Goal: Navigation & Orientation: Find specific page/section

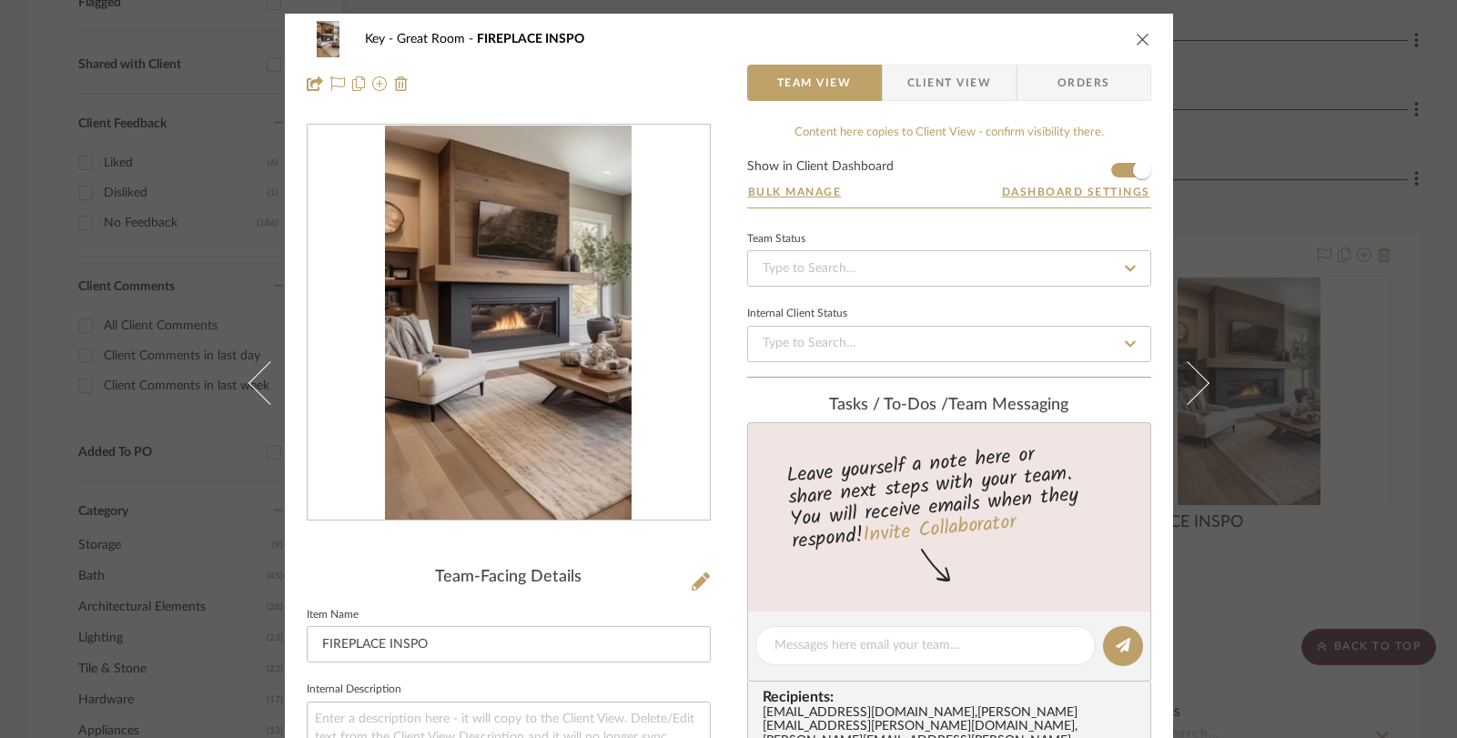
click at [1141, 40] on icon "close" at bounding box center [1143, 39] width 15 height 15
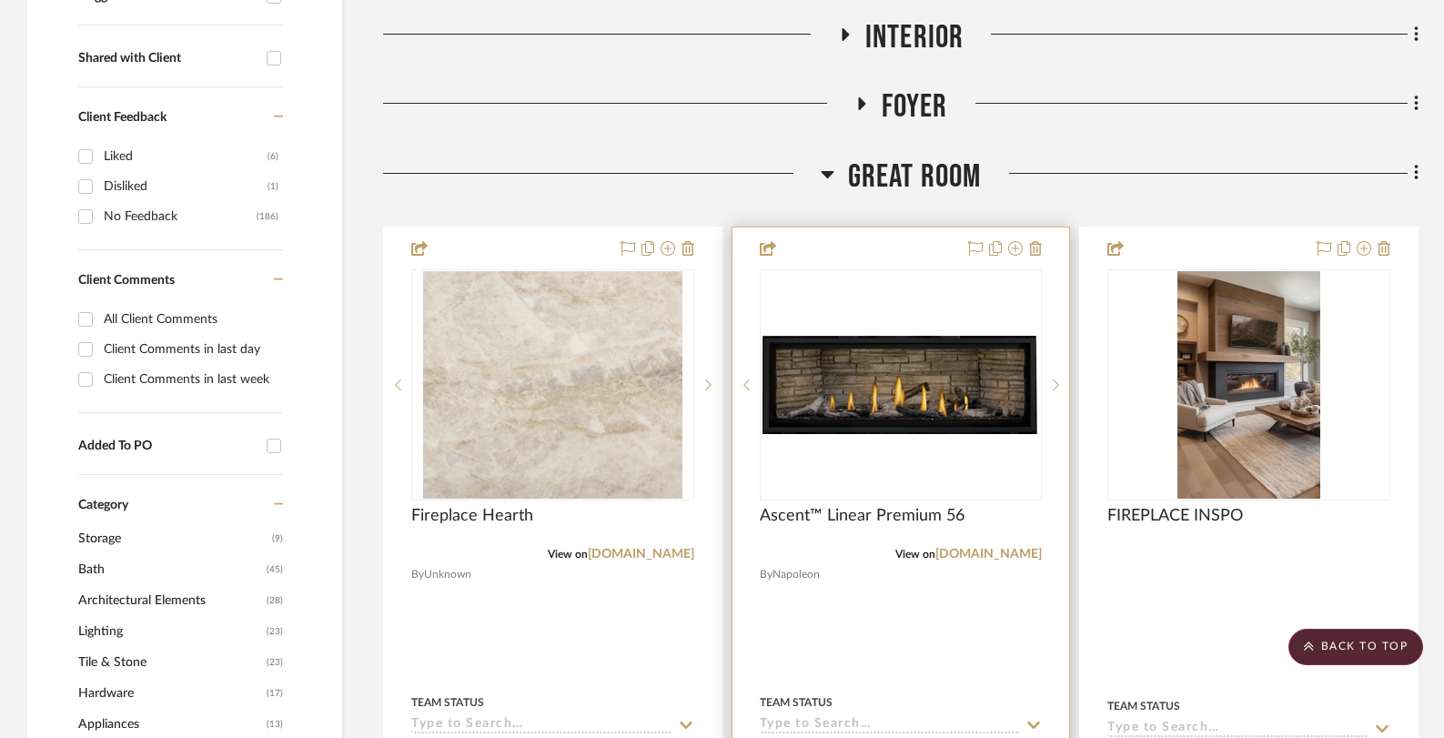
scroll to position [690, 0]
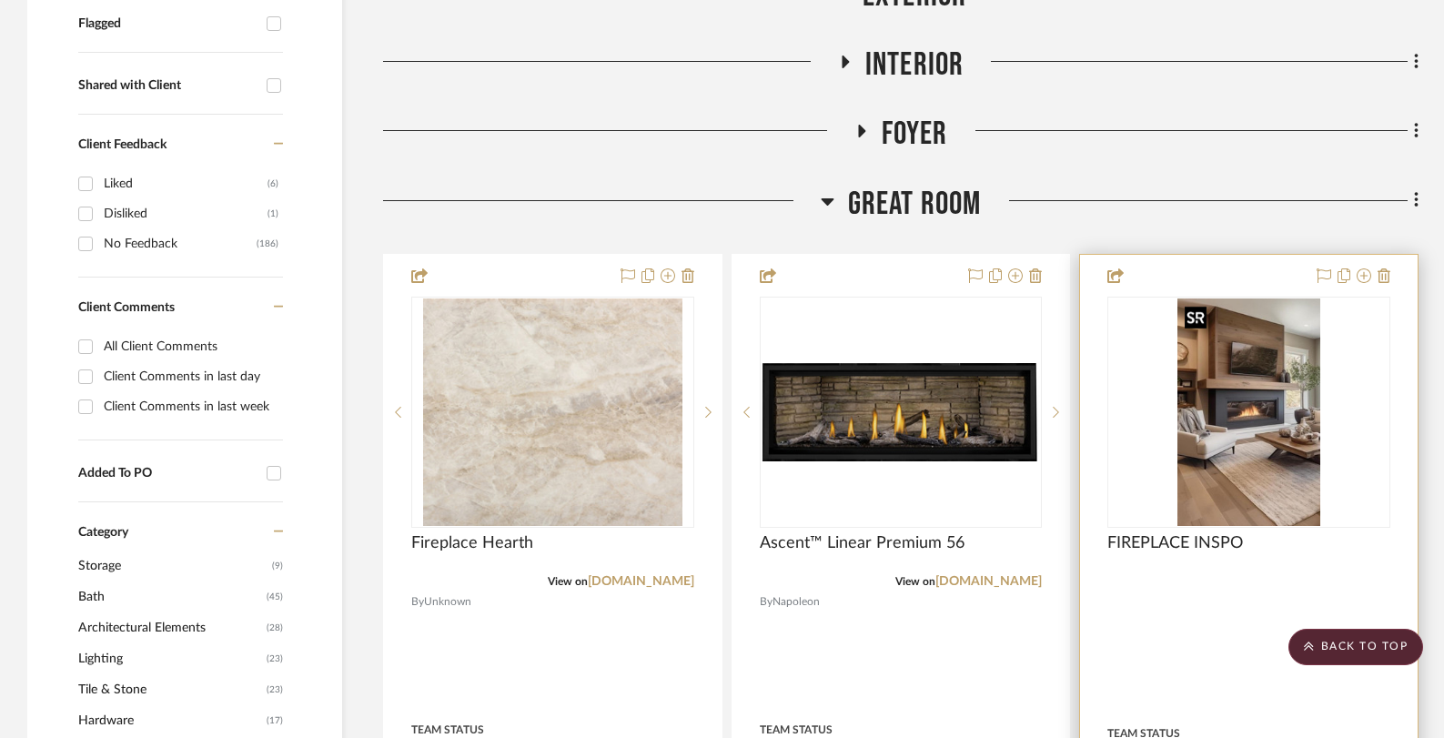
click at [1223, 389] on img "0" at bounding box center [1249, 412] width 142 height 228
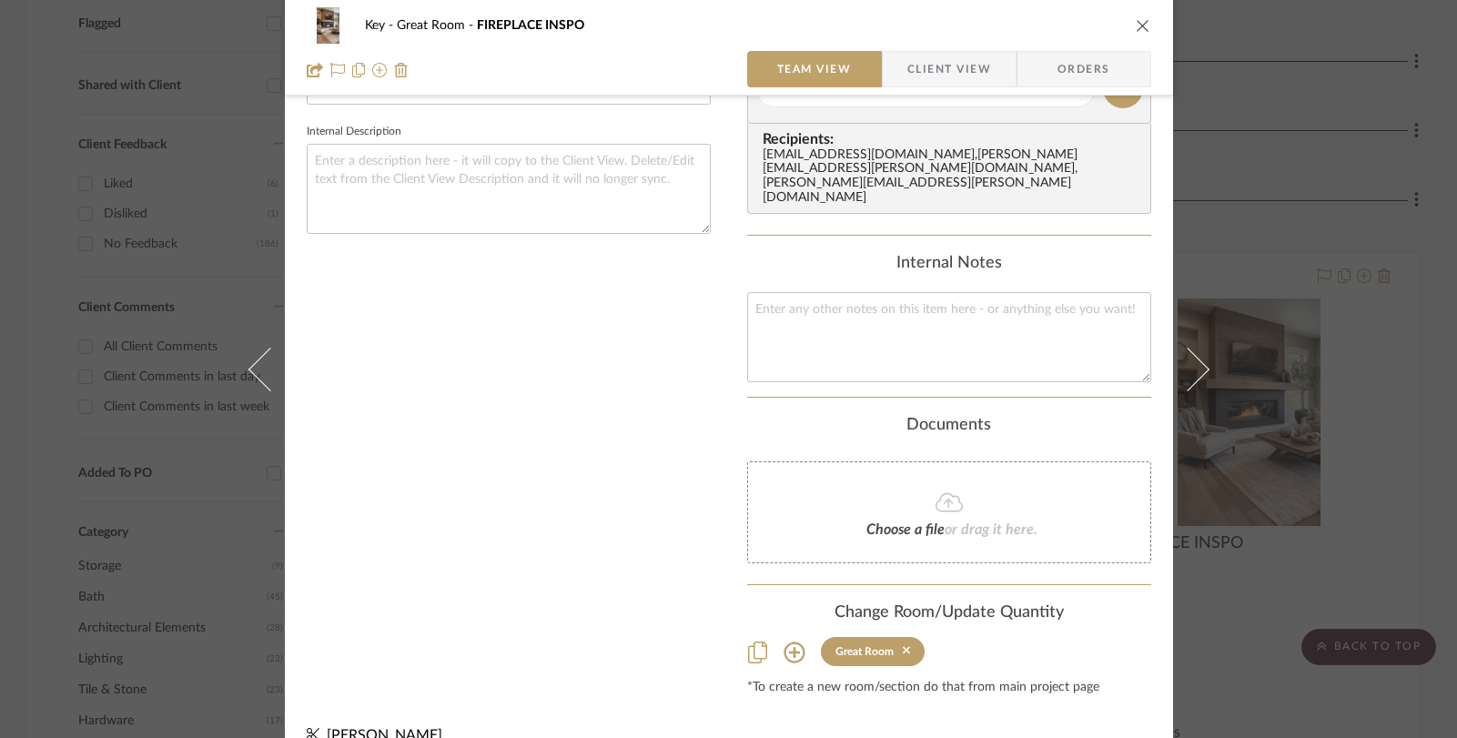
scroll to position [0, 0]
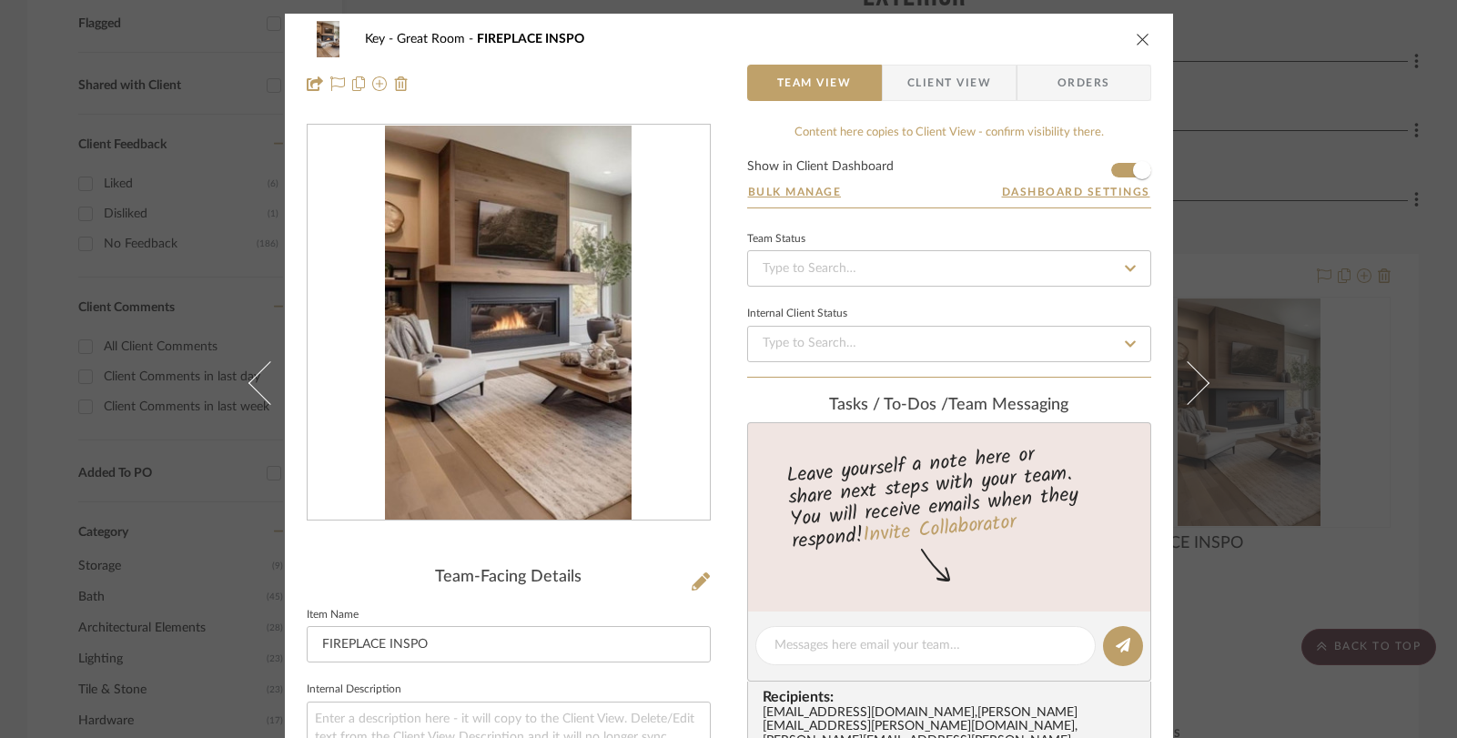
click at [1136, 40] on icon "close" at bounding box center [1143, 39] width 15 height 15
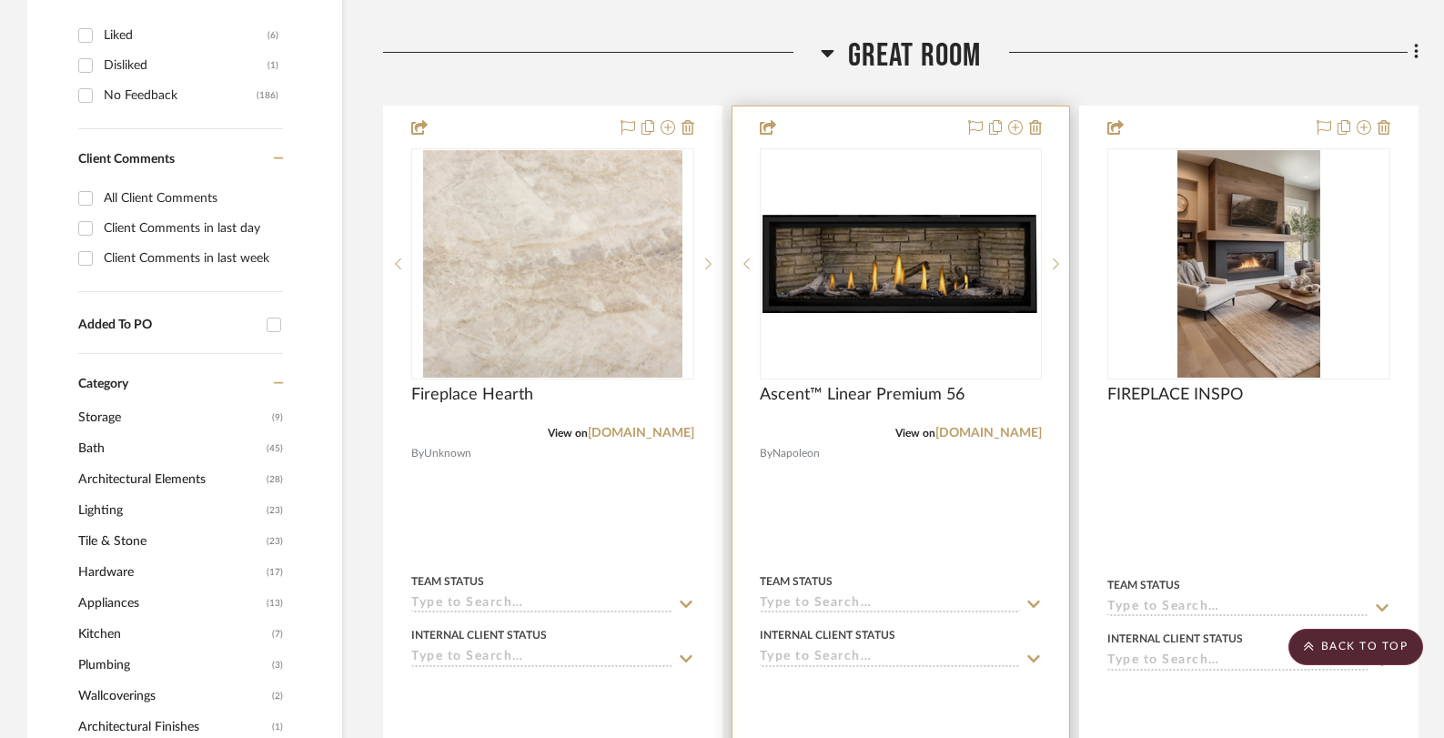
scroll to position [777, 0]
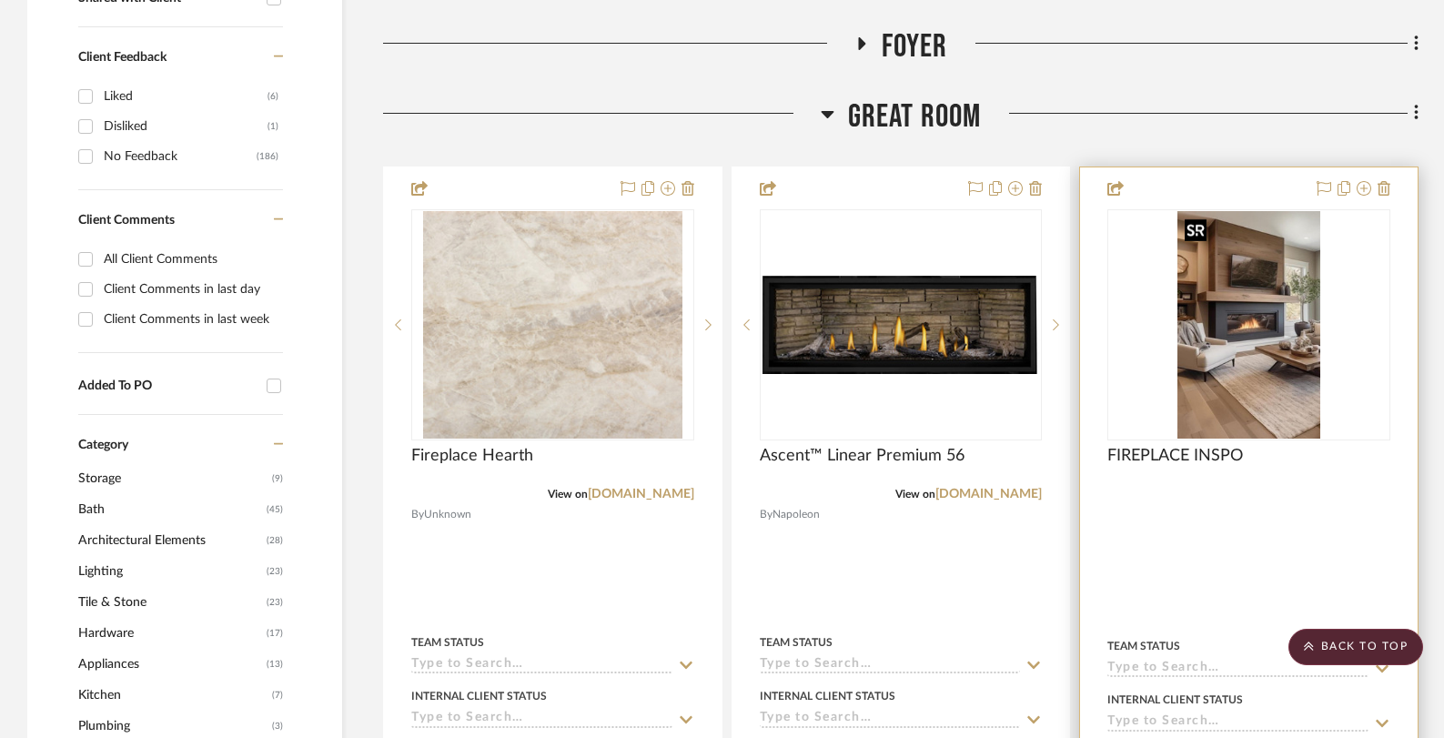
click at [1206, 411] on img "0" at bounding box center [1249, 325] width 142 height 228
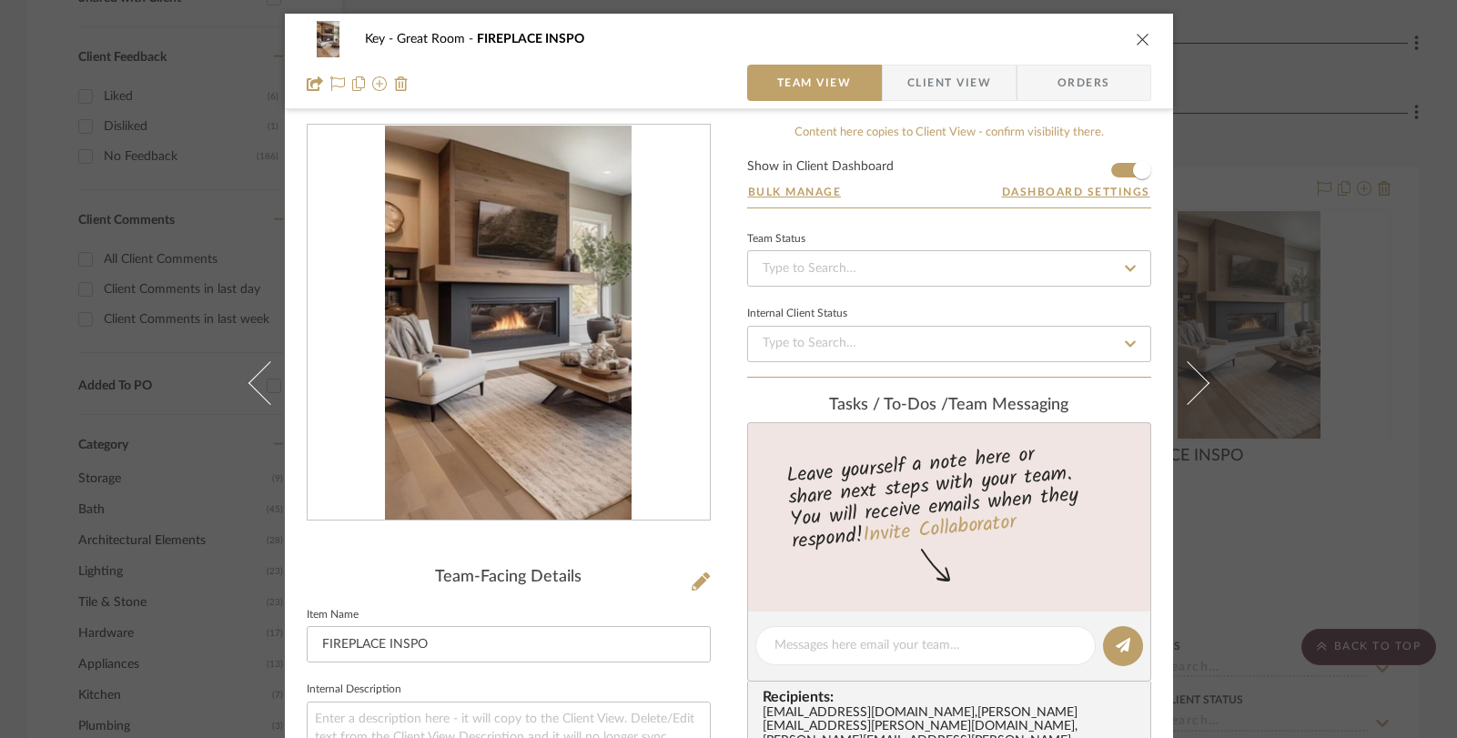
scroll to position [342, 0]
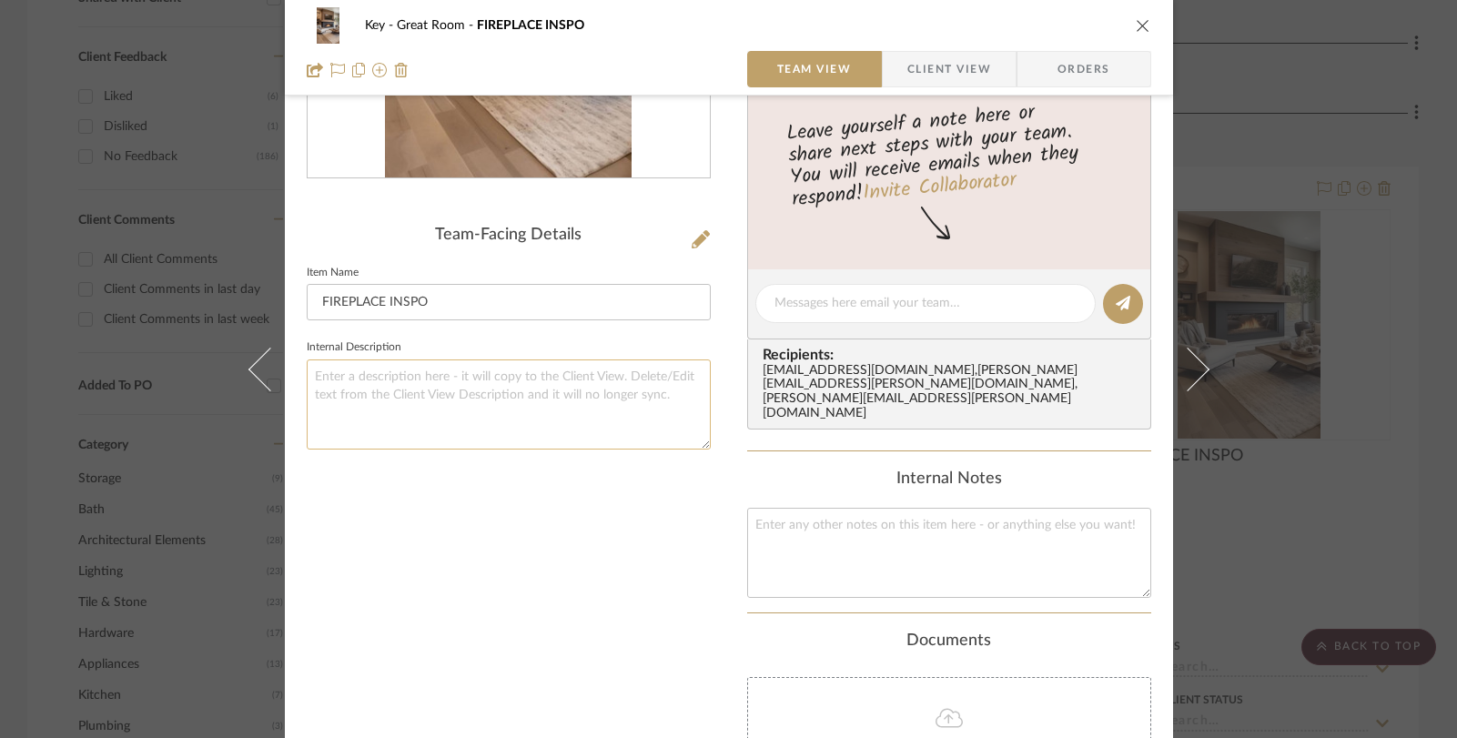
click at [587, 416] on textarea at bounding box center [509, 404] width 404 height 90
type textarea "x"
paste textarea "They want a wrap around mantle and the wood above, I think we plan for white oa…"
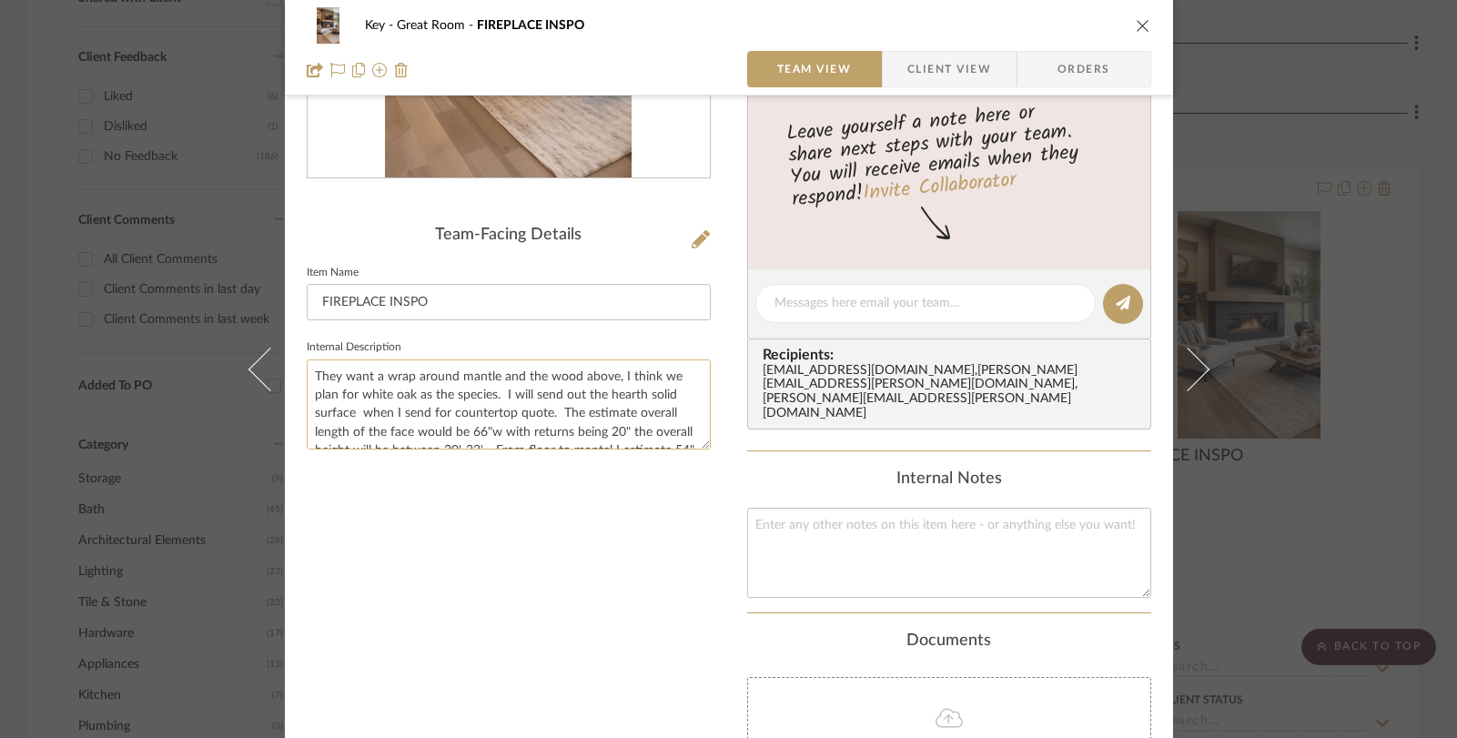
scroll to position [28, 0]
type textarea "They want a wrap around mantle and the wood above, I think we plan for white oa…"
click at [1225, 140] on div "Key Great Room FIREPLACE INSPO Team View Client View Orders Team-Facing Details…" at bounding box center [728, 369] width 1457 height 738
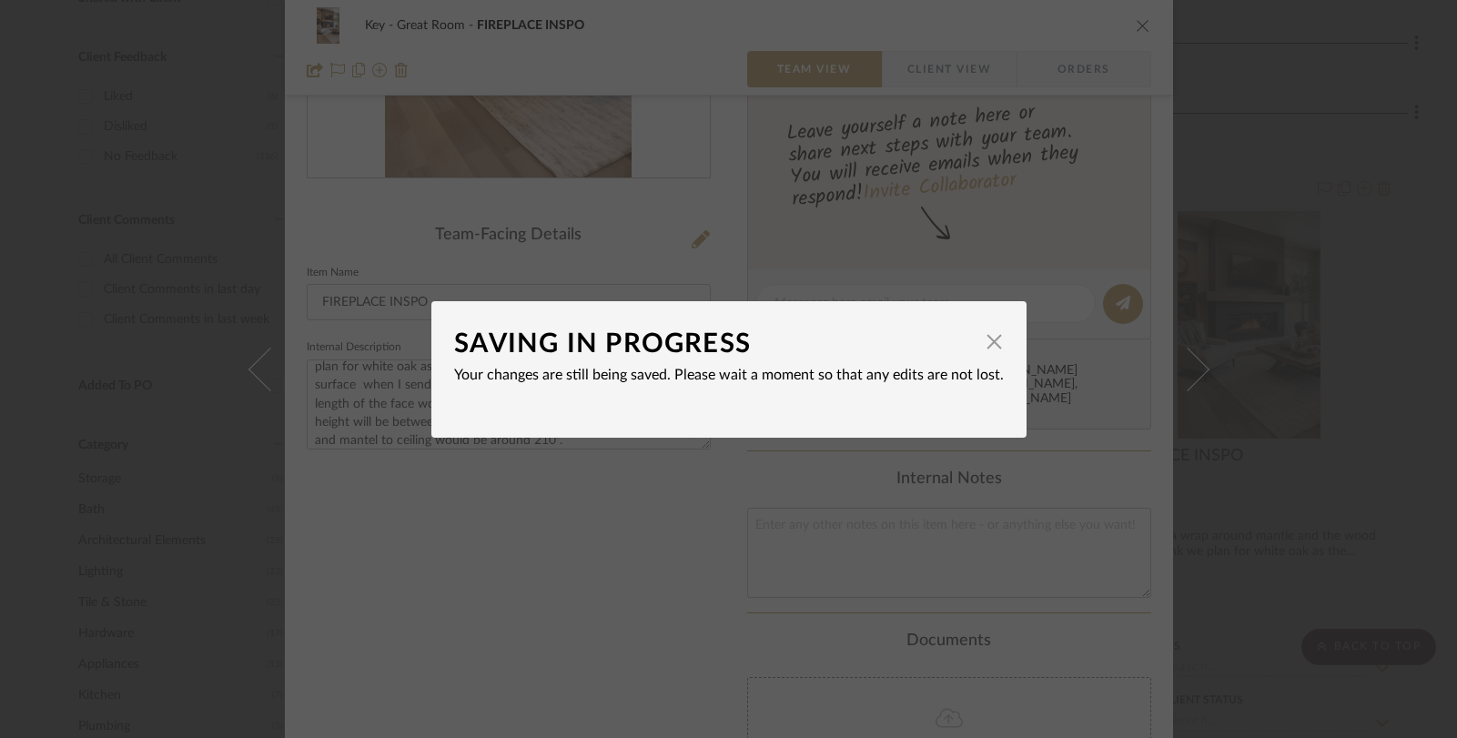
click at [1082, 213] on div "SAVING IN PROGRESS × Your changes are still being saved. Please wait a moment s…" at bounding box center [728, 369] width 1457 height 738
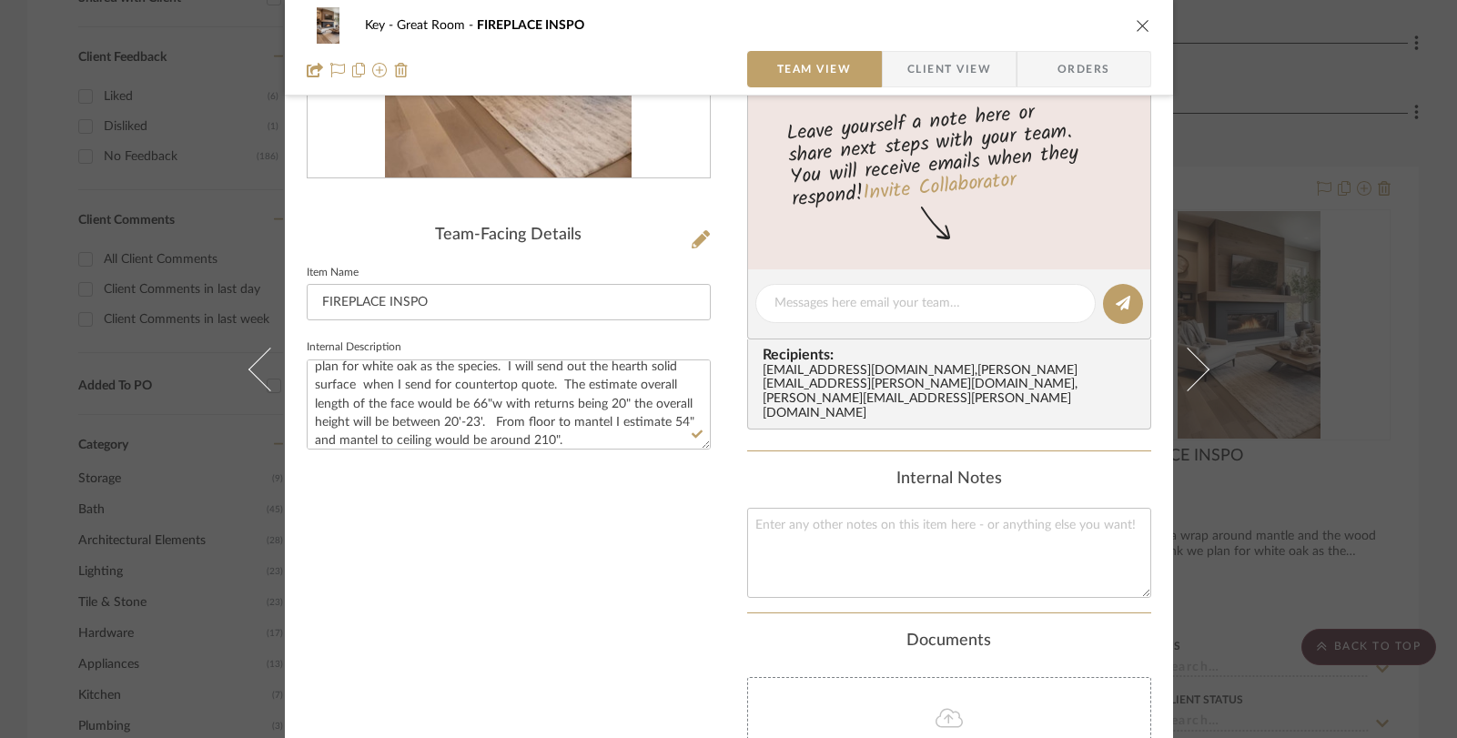
click at [1222, 175] on div "Key Great Room FIREPLACE INSPO Team View Client View Orders Team-Facing Details…" at bounding box center [728, 369] width 1457 height 738
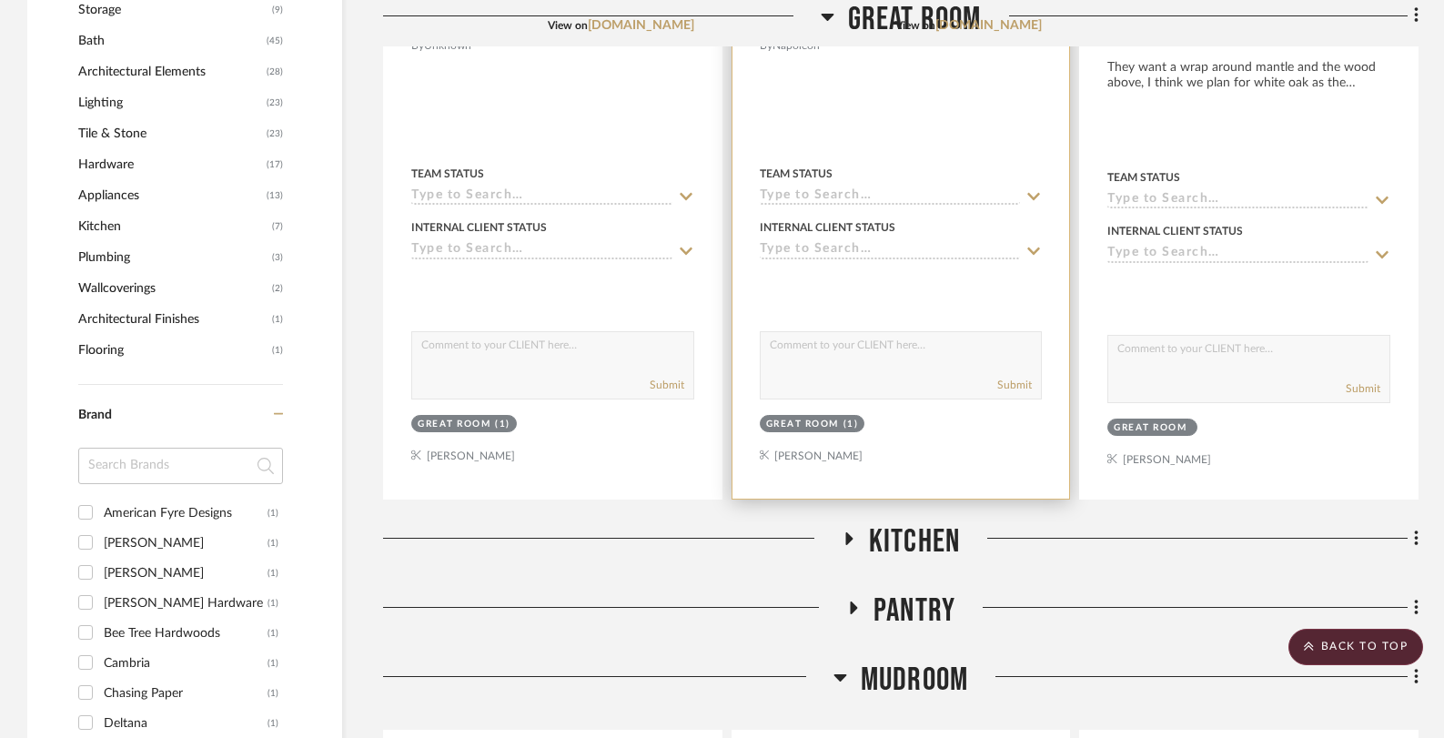
scroll to position [1789, 0]
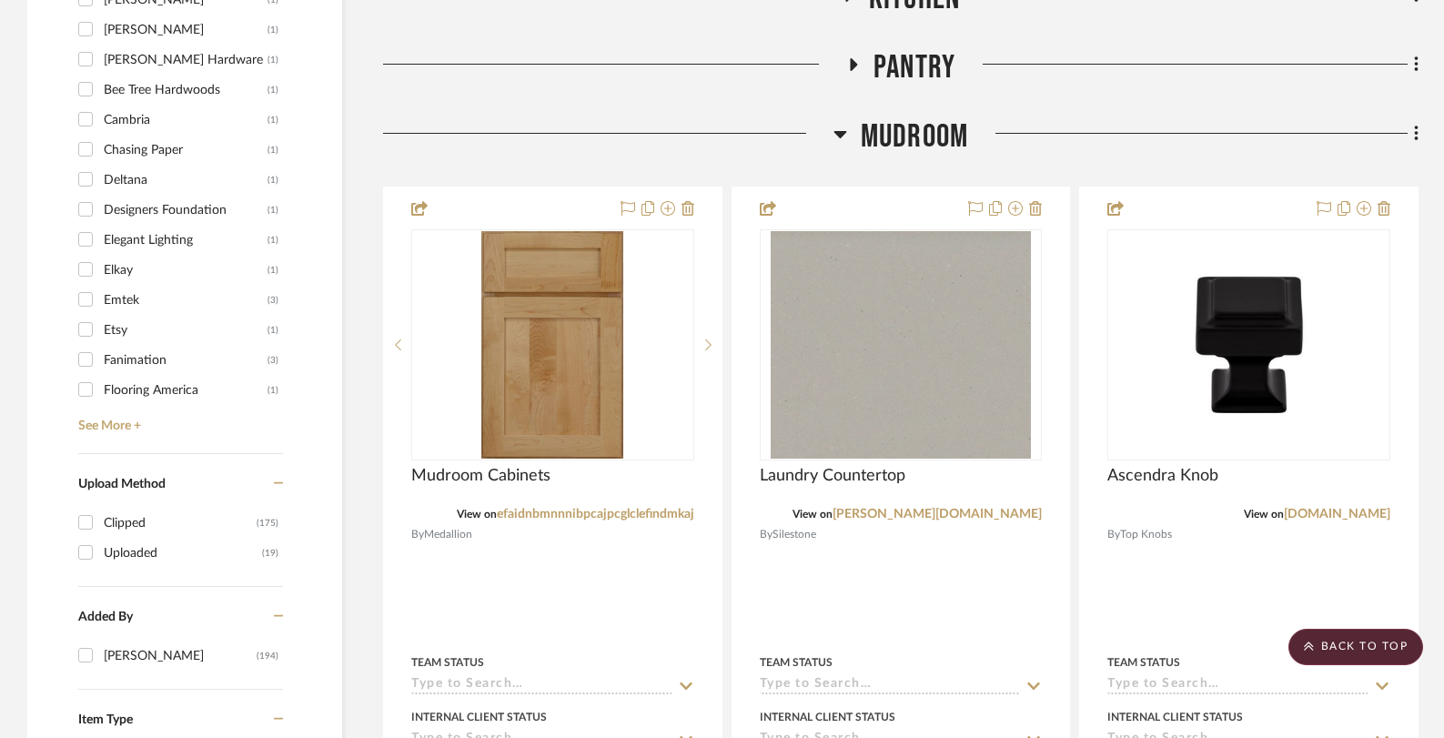
click at [842, 131] on icon at bounding box center [840, 134] width 13 height 7
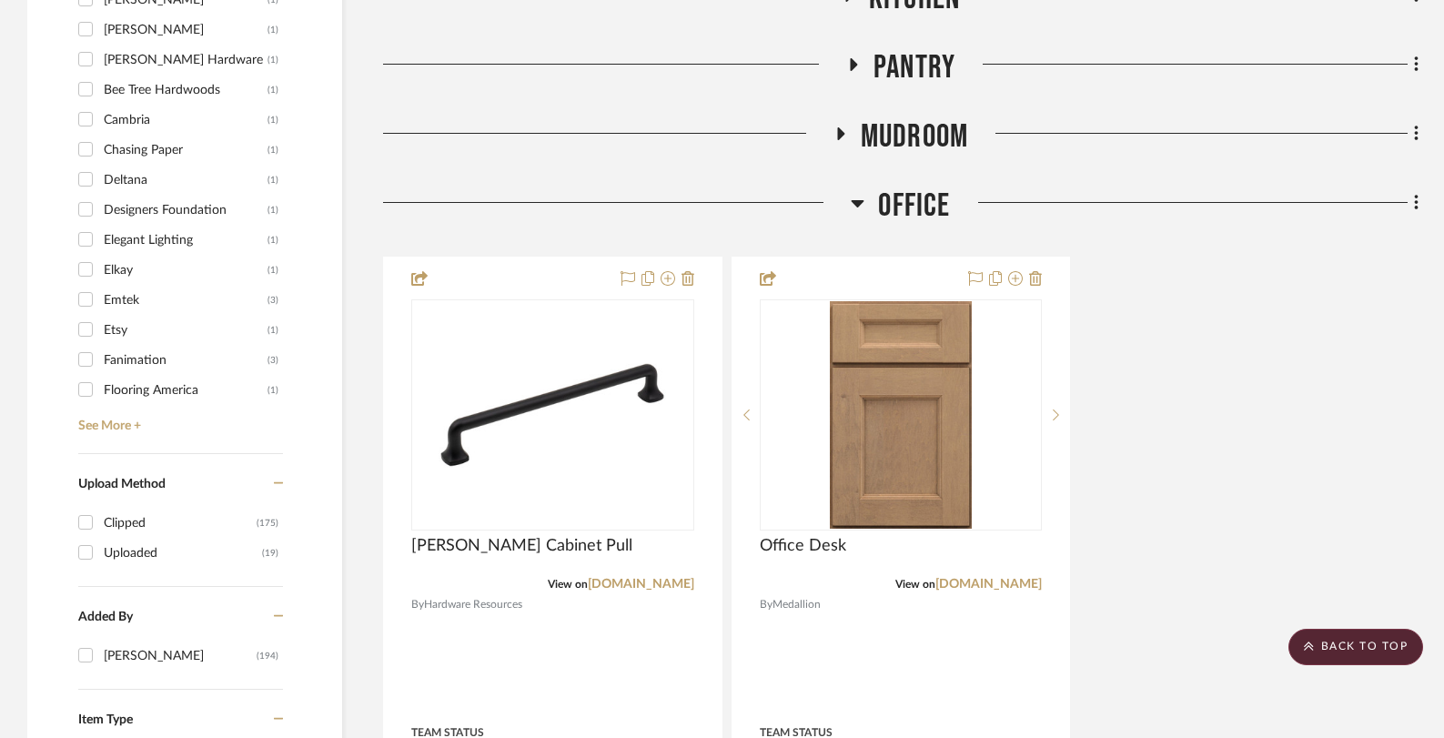
scroll to position [1754, 0]
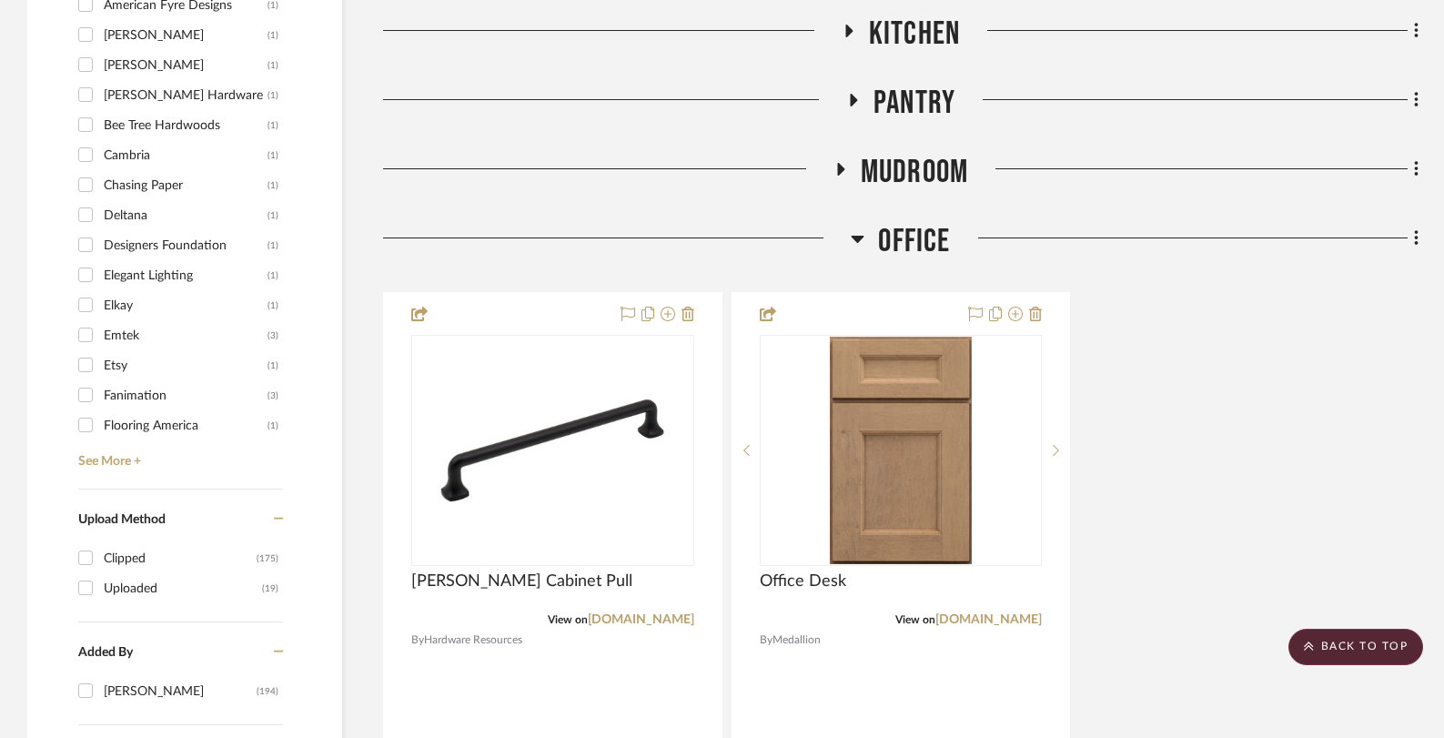
click at [860, 236] on icon at bounding box center [858, 239] width 13 height 7
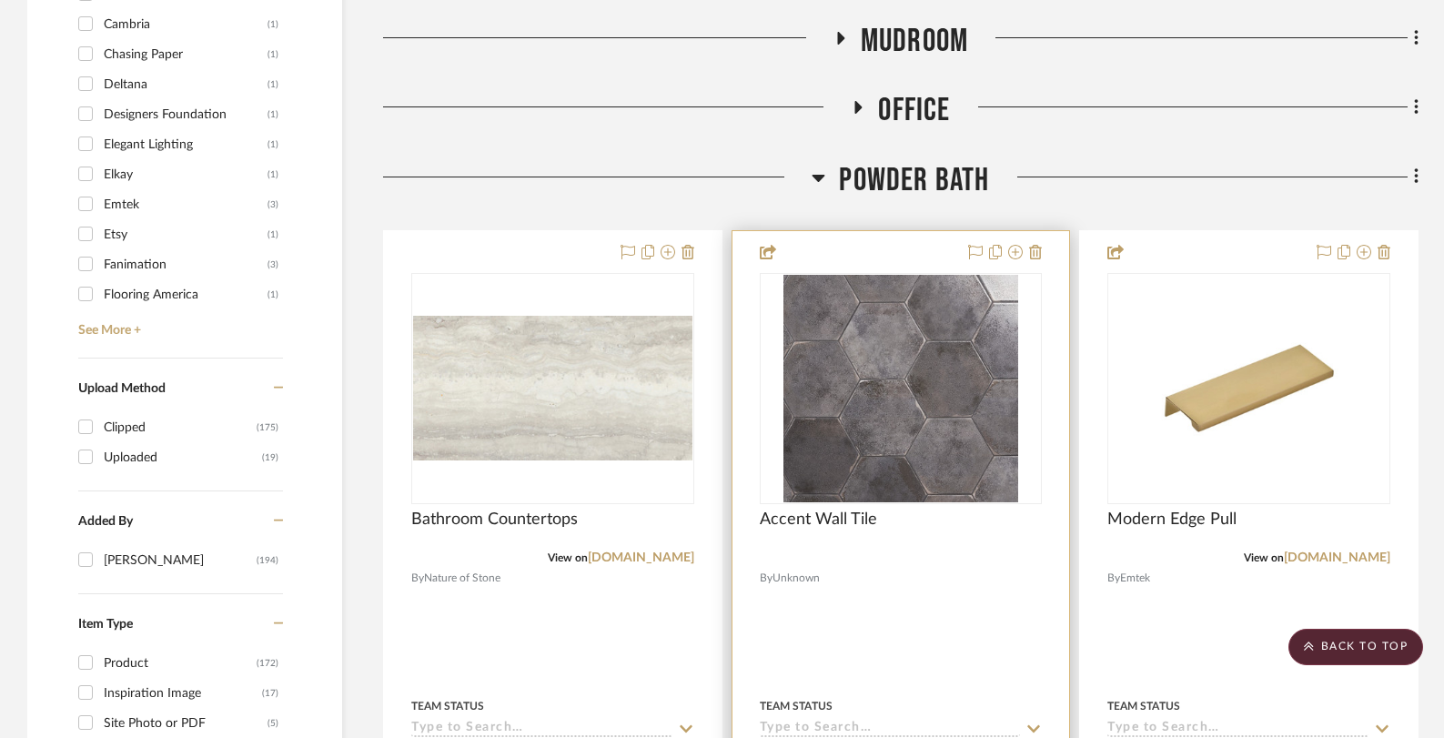
scroll to position [1905, 0]
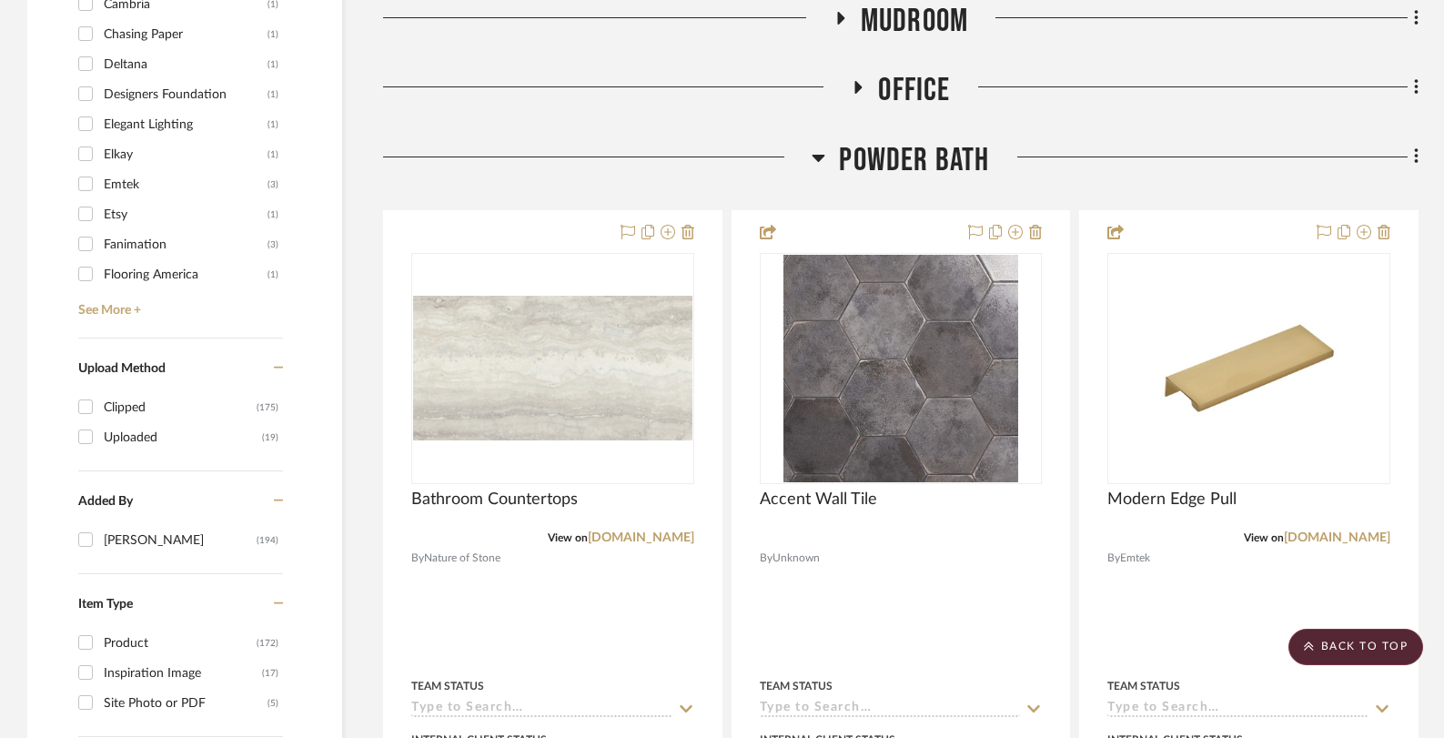
click at [821, 157] on icon at bounding box center [819, 158] width 13 height 7
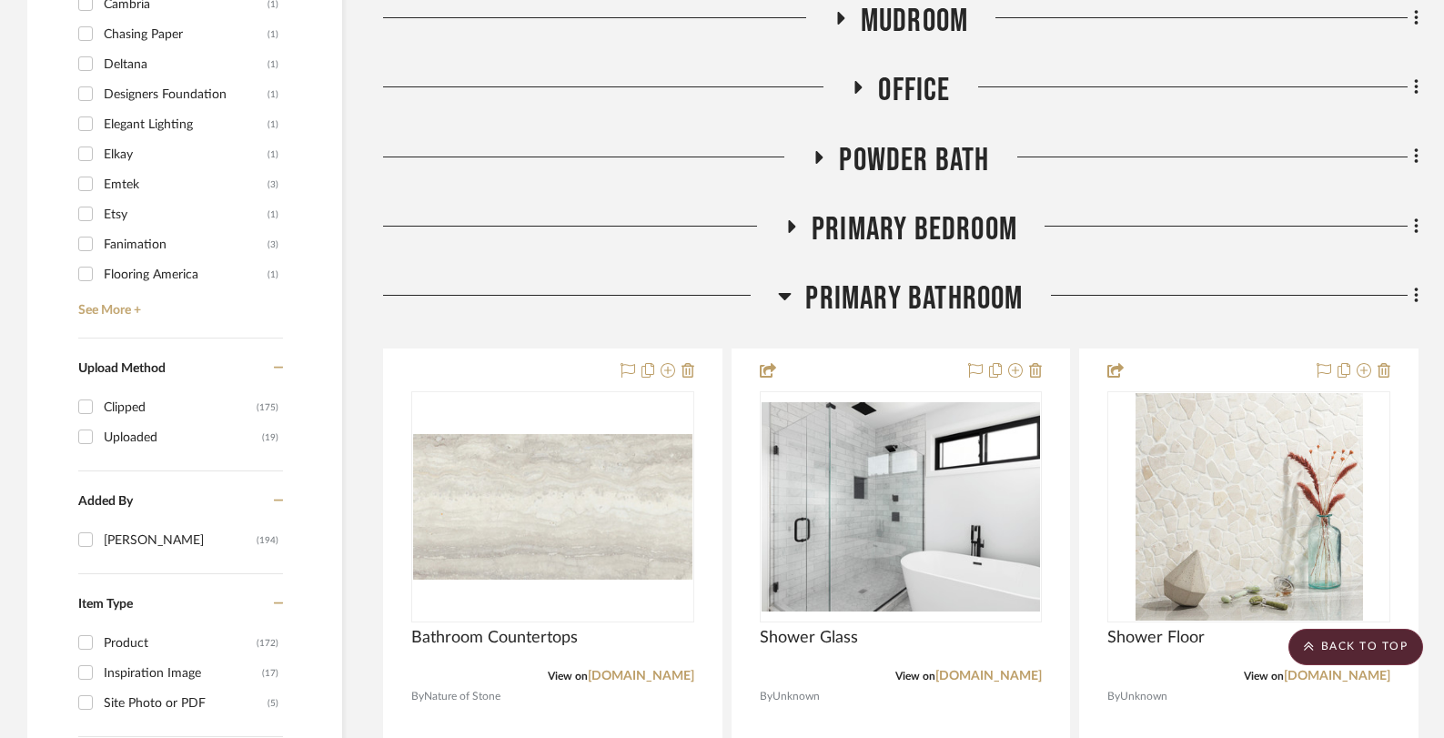
click at [786, 294] on icon at bounding box center [785, 296] width 13 height 7
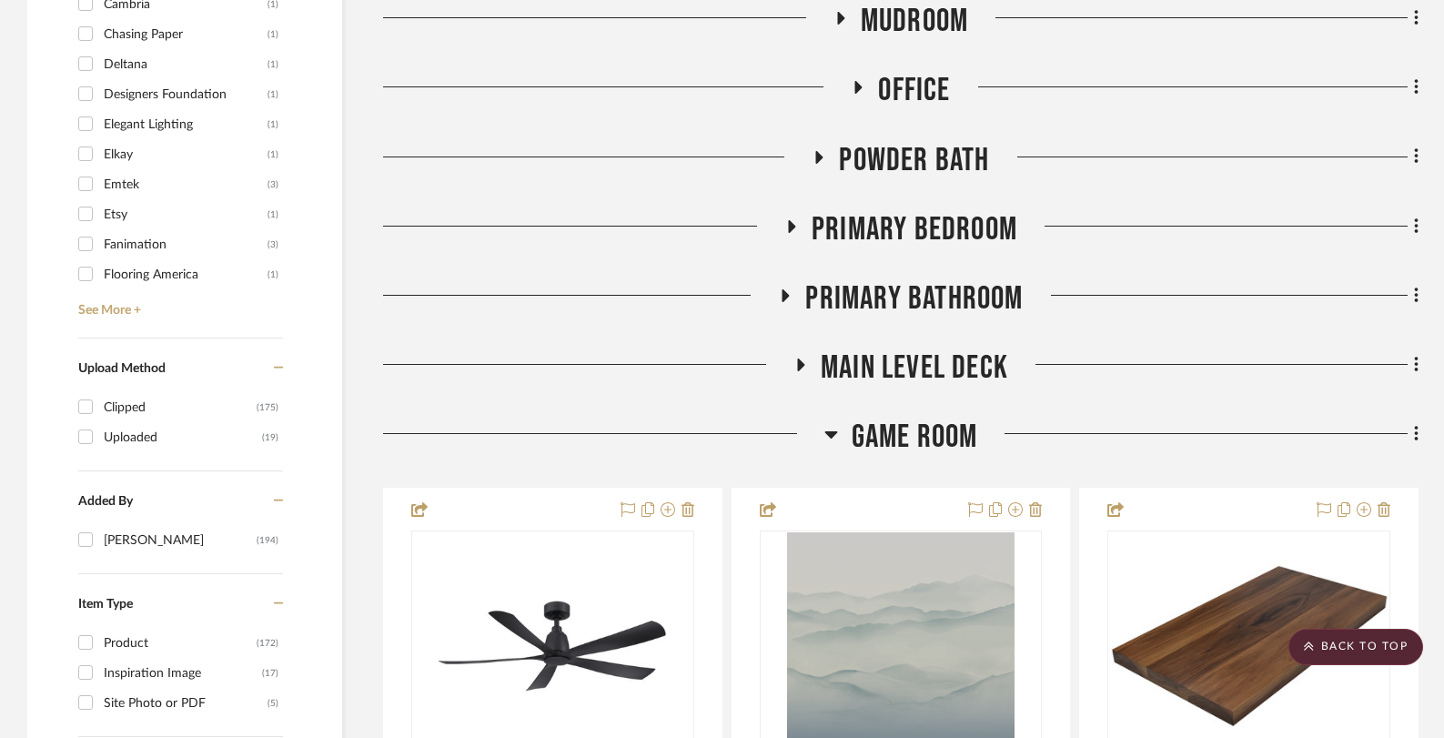
click at [837, 428] on h3 "Game Room" at bounding box center [901, 437] width 154 height 39
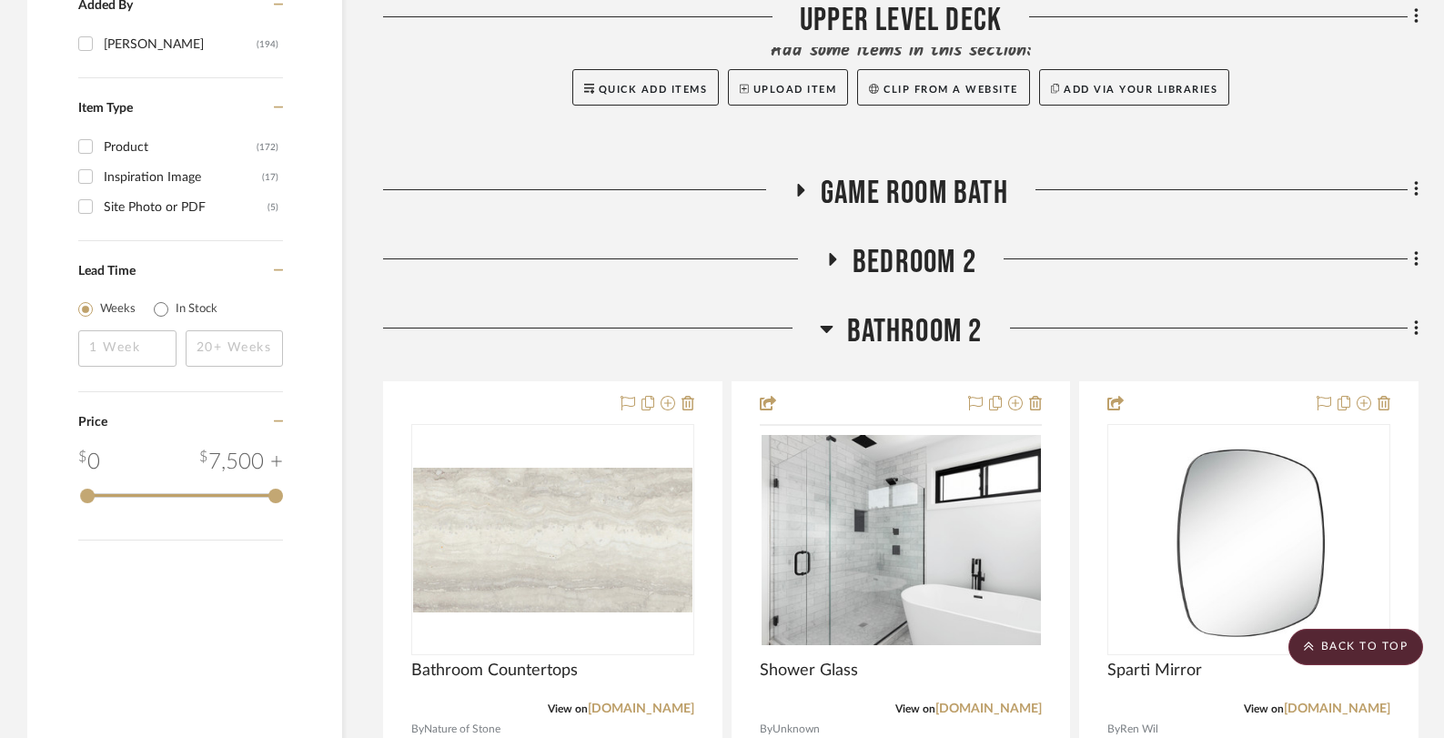
scroll to position [2436, 0]
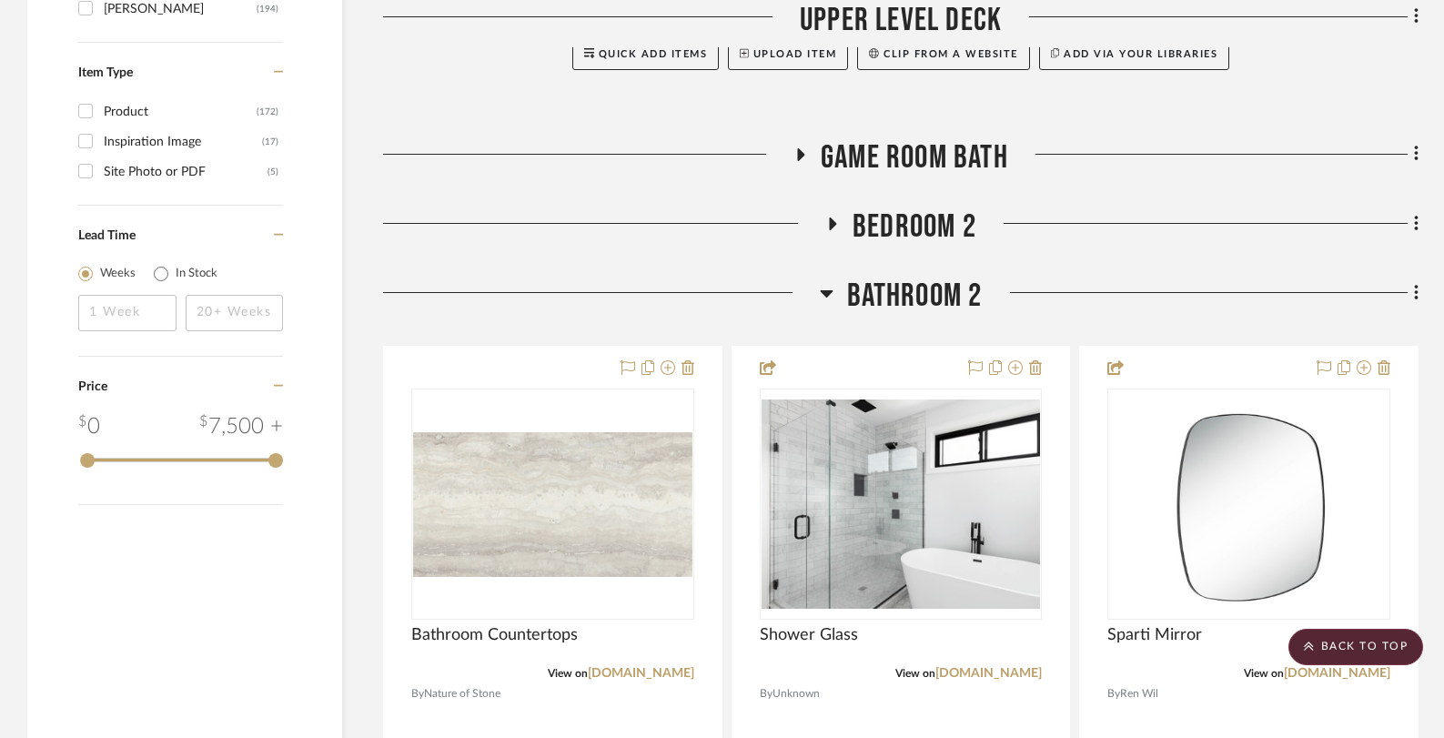
click at [826, 293] on icon at bounding box center [826, 293] width 13 height 7
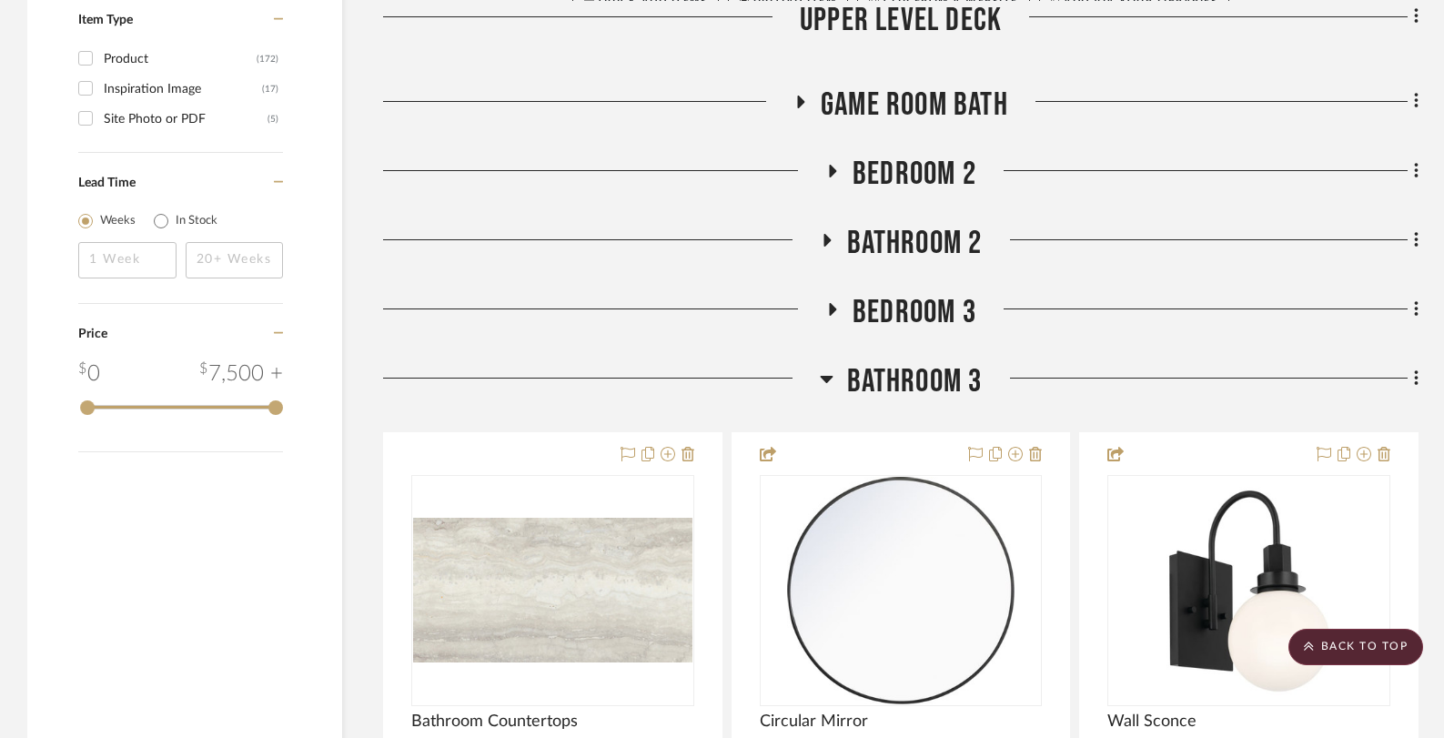
scroll to position [2583, 0]
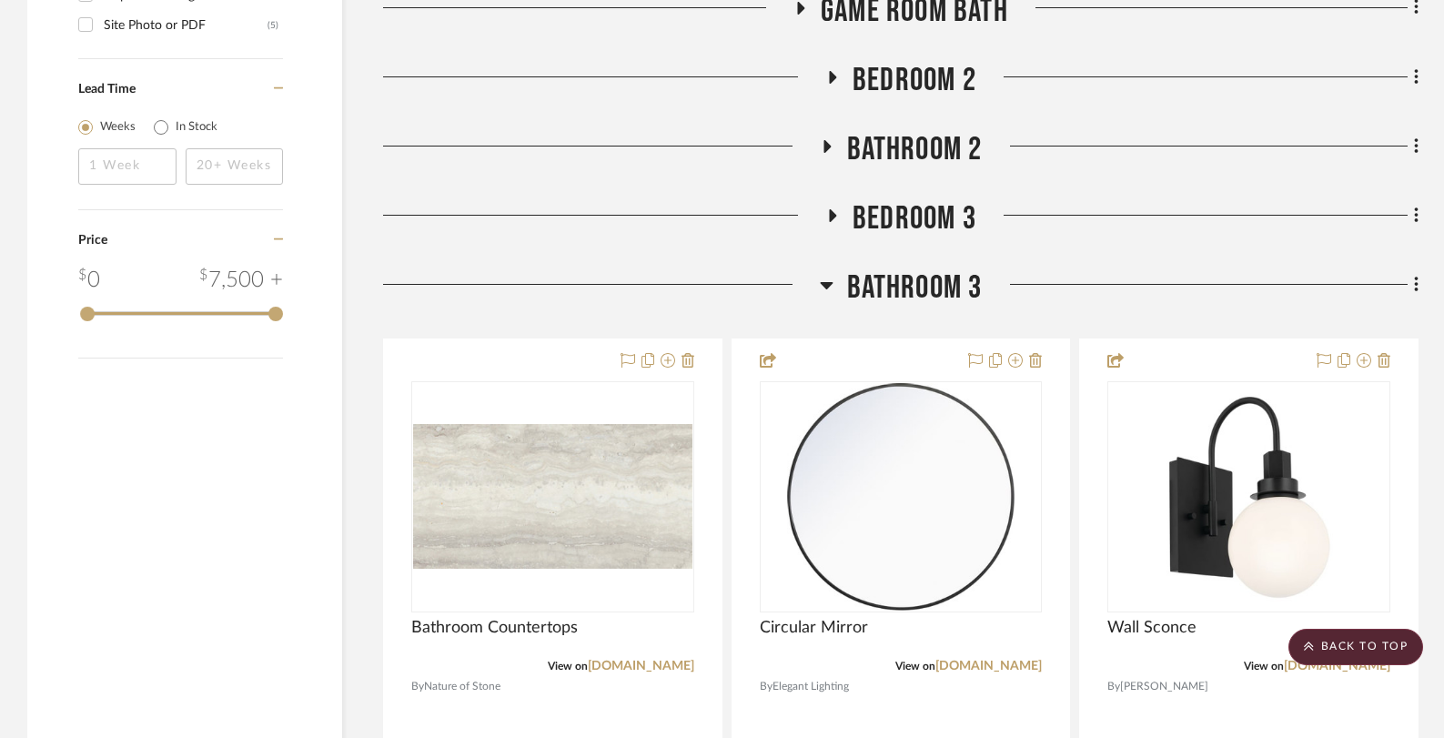
click at [827, 285] on icon at bounding box center [826, 285] width 13 height 7
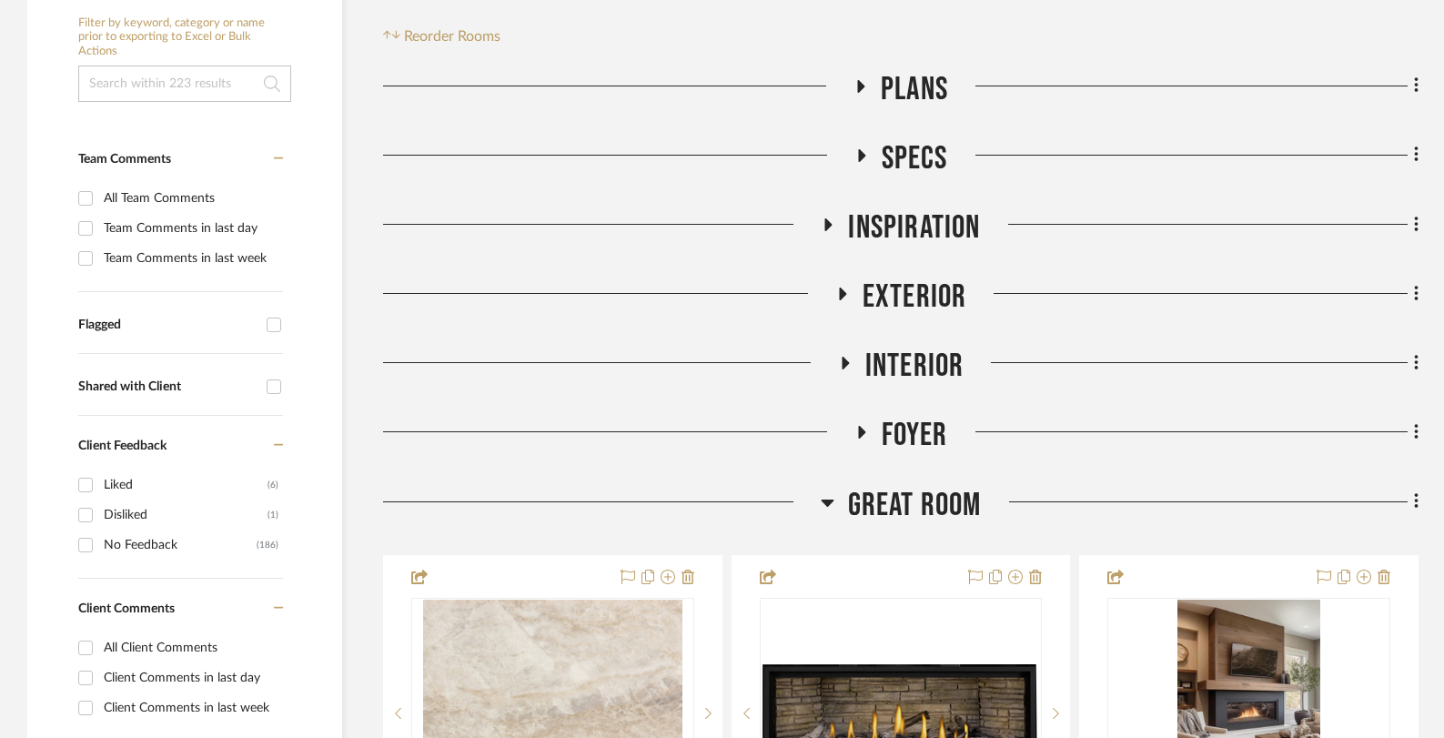
scroll to position [509, 0]
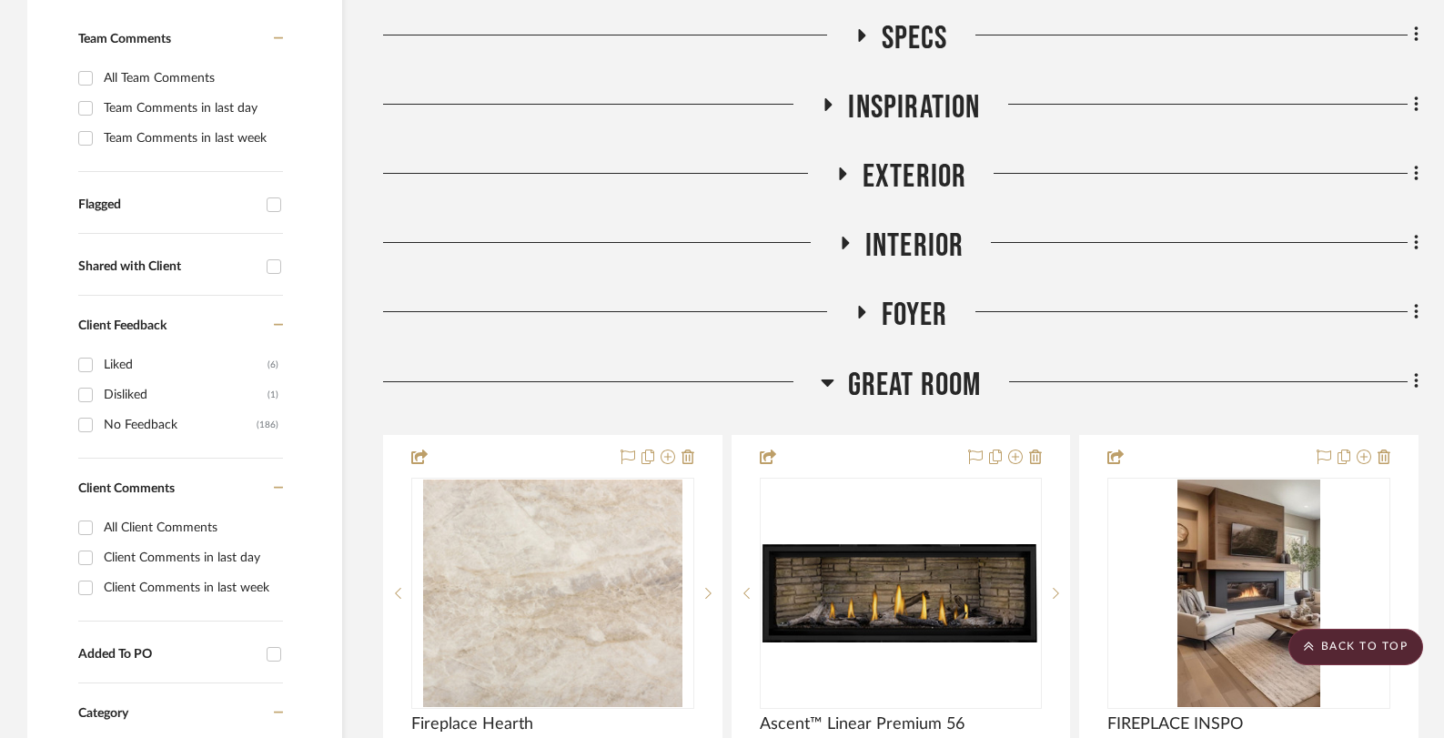
click at [830, 380] on icon at bounding box center [827, 382] width 13 height 7
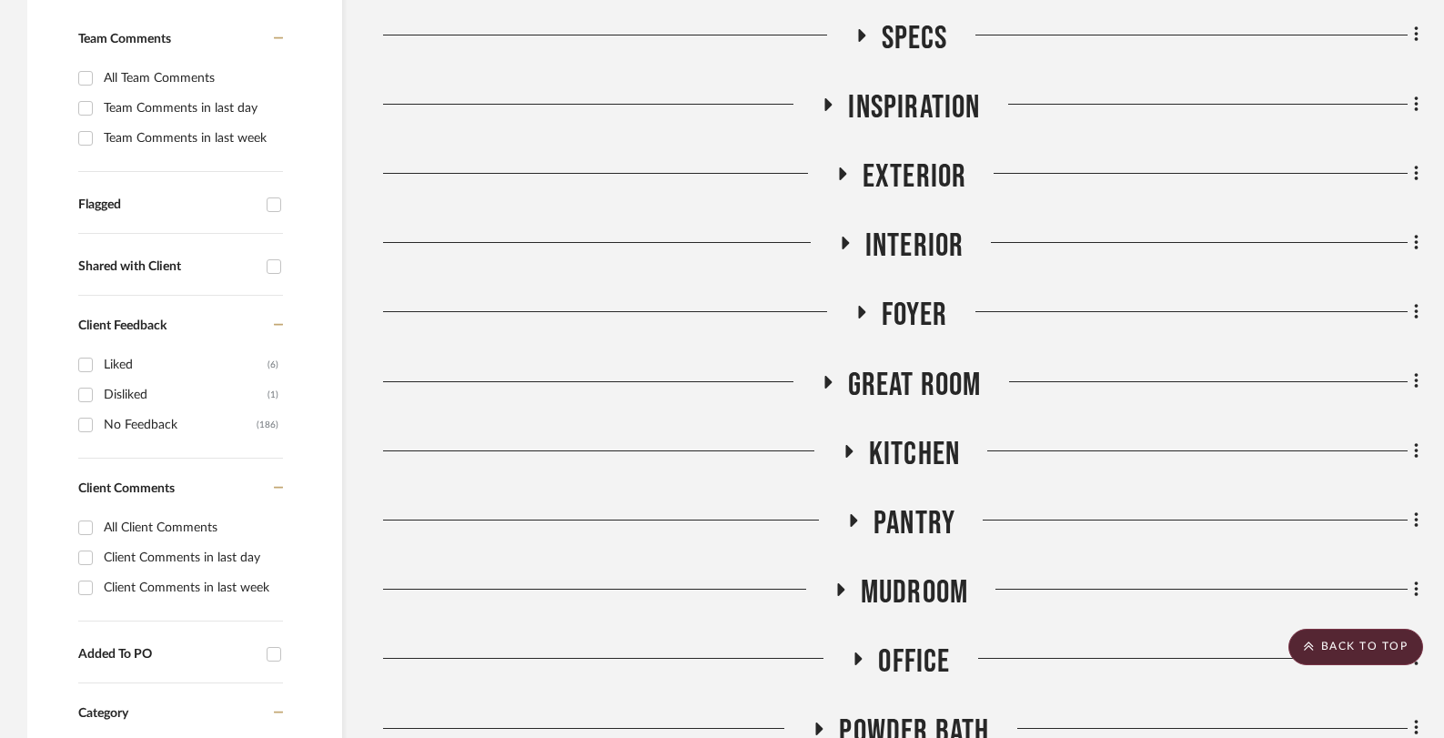
scroll to position [0, 0]
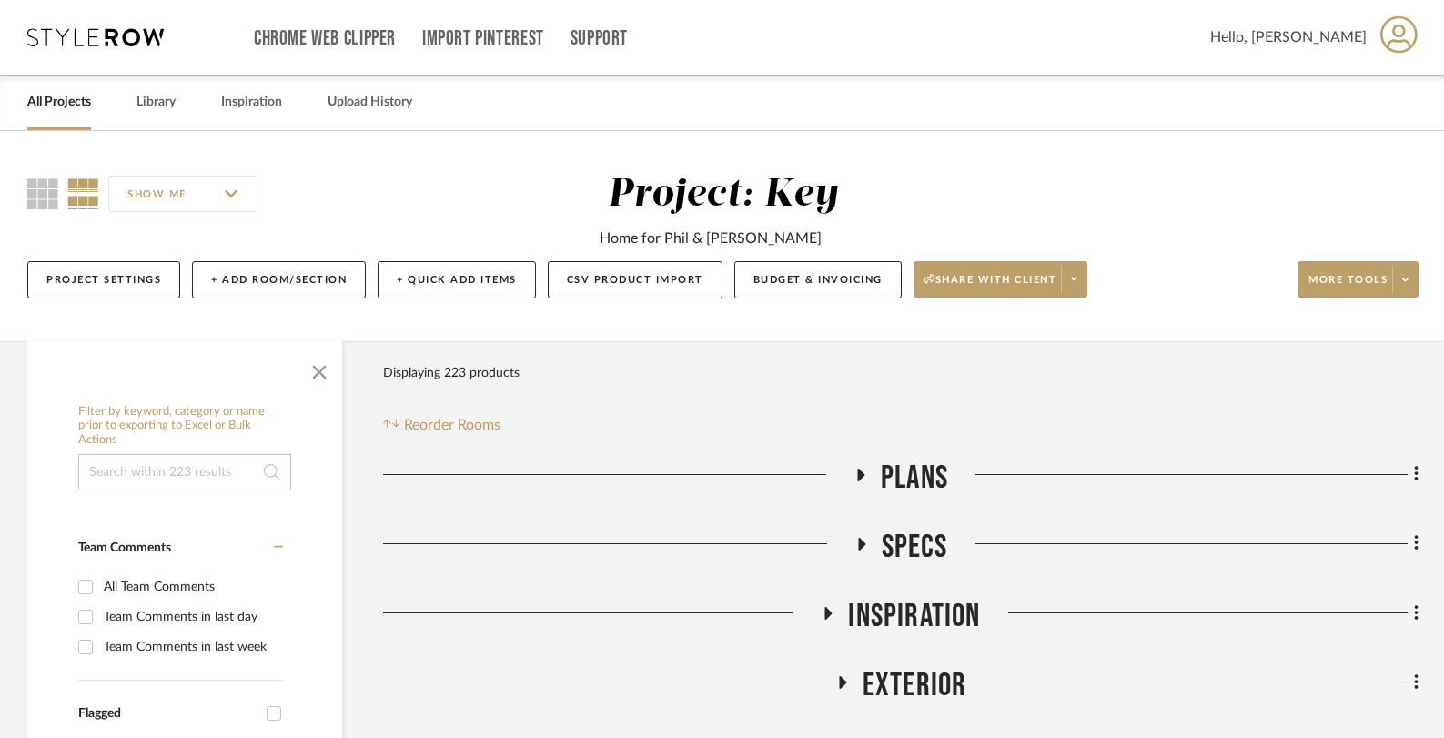
click at [48, 99] on link "All Projects" at bounding box center [59, 102] width 64 height 25
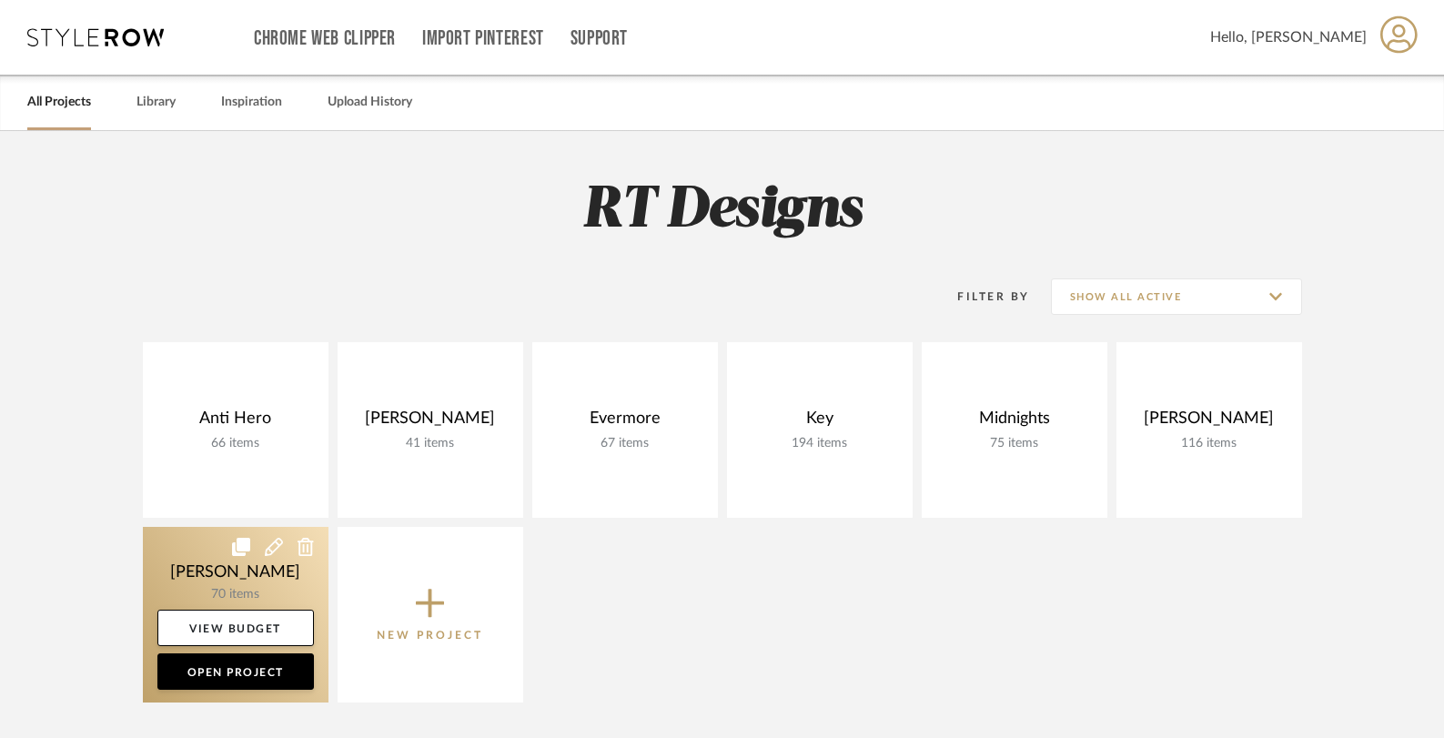
click at [211, 562] on link at bounding box center [236, 615] width 186 height 176
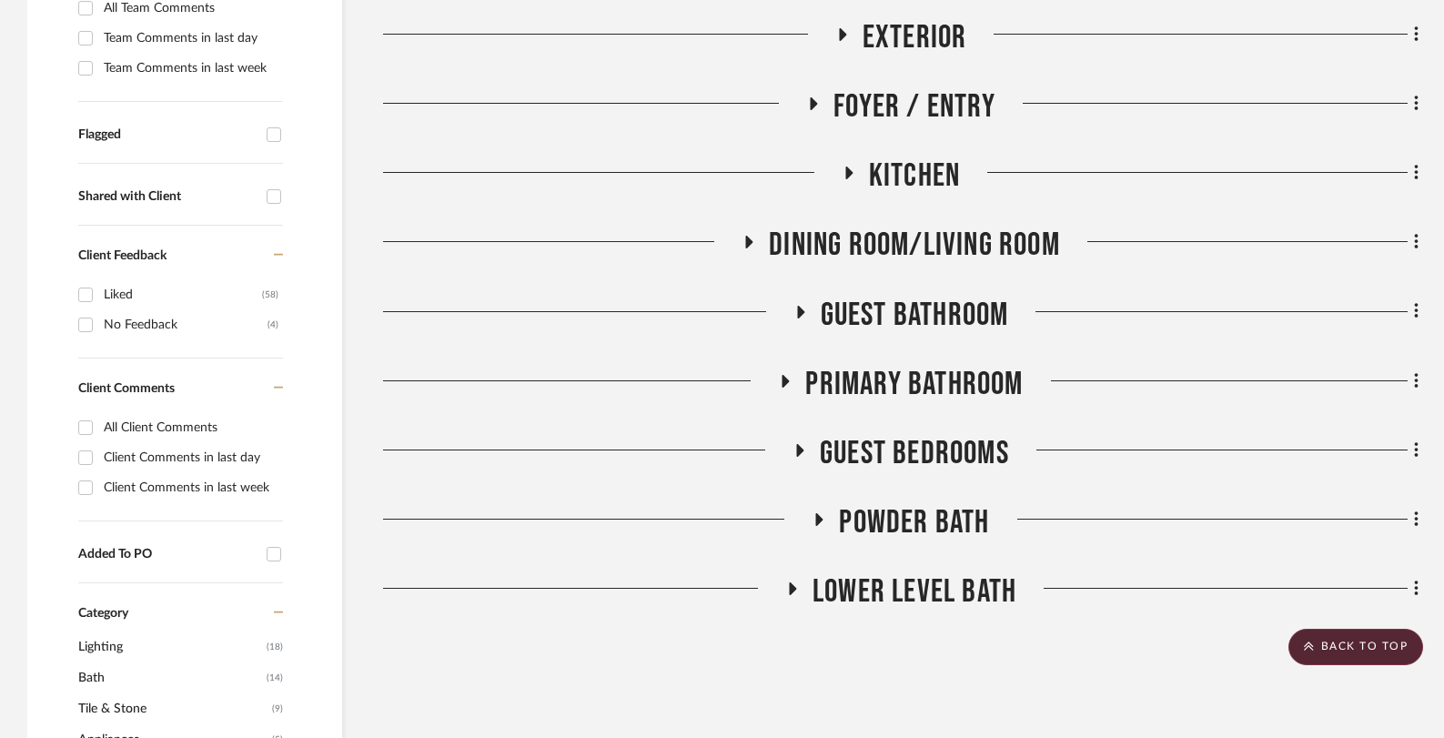
scroll to position [552, 0]
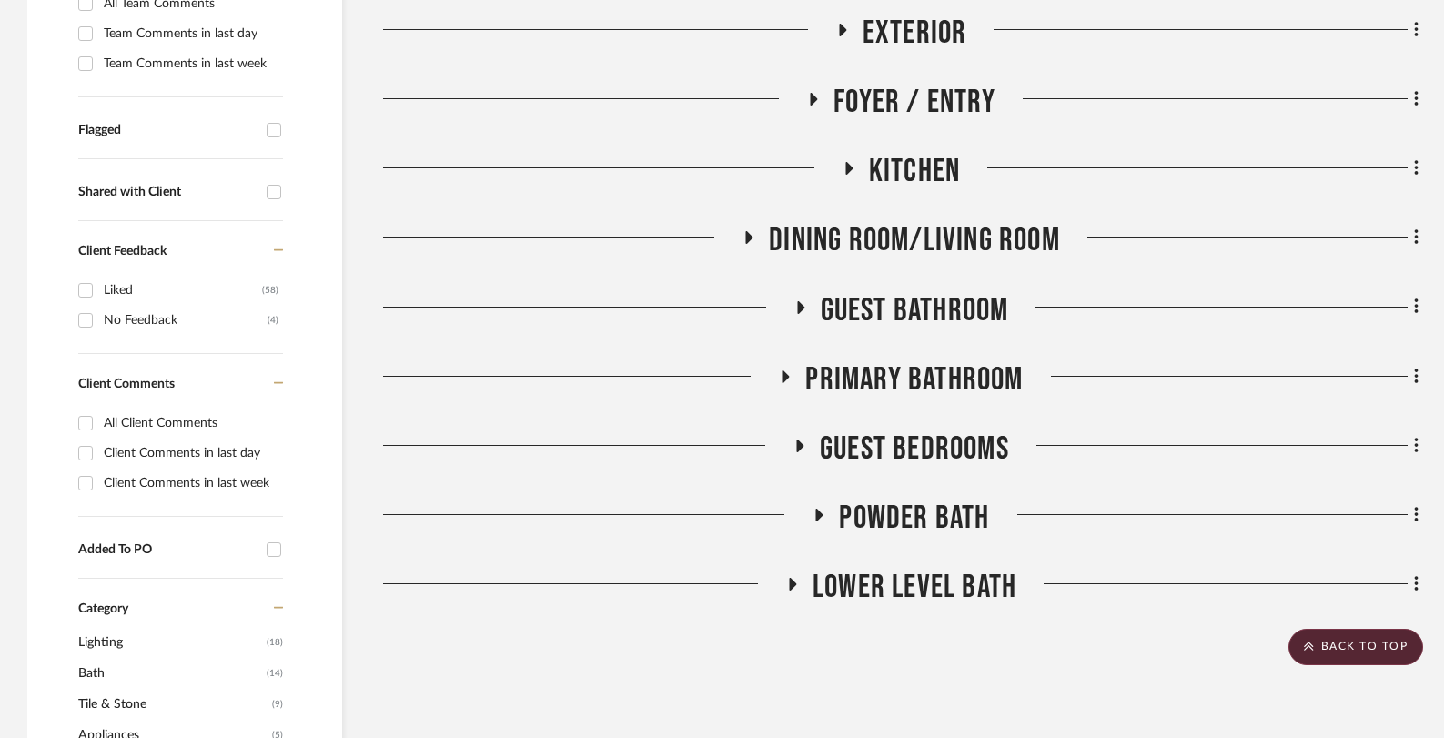
click at [789, 372] on icon at bounding box center [785, 376] width 22 height 14
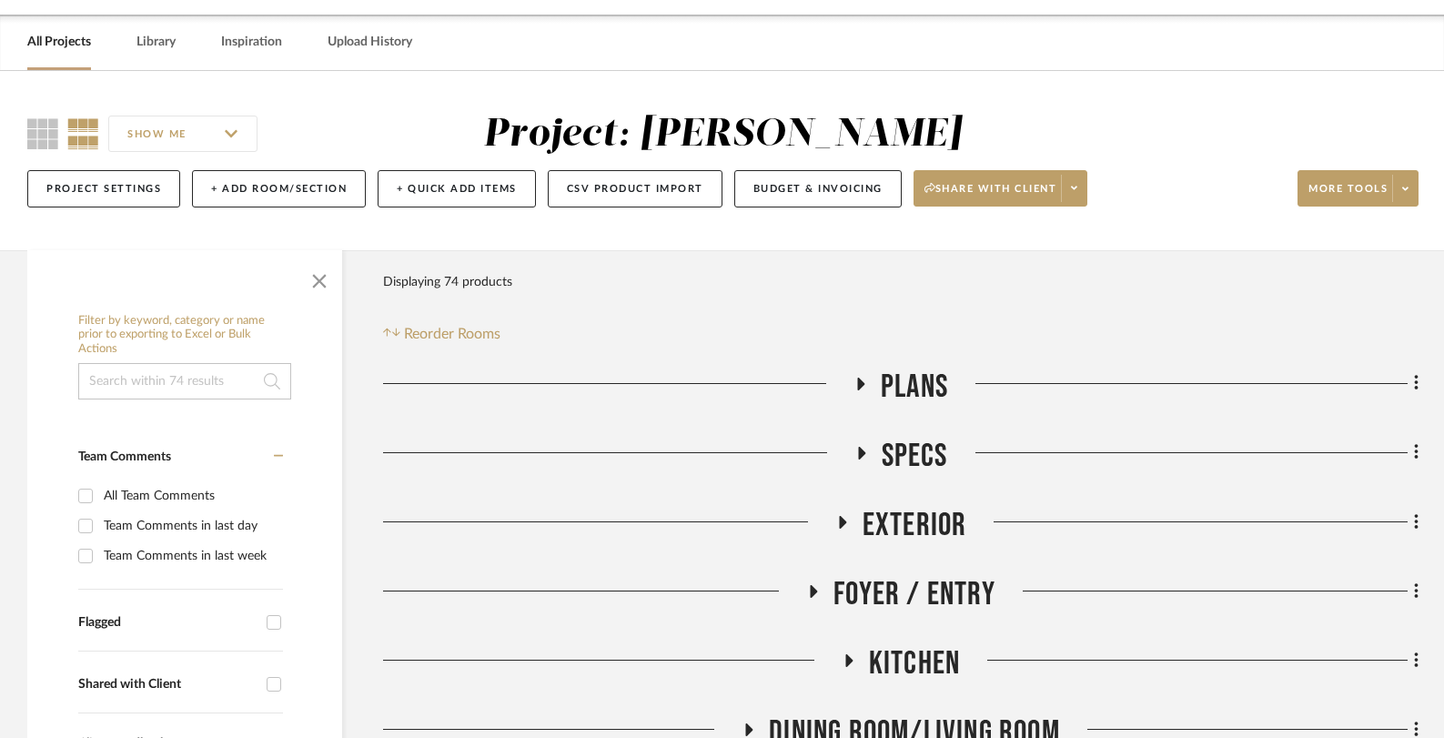
scroll to position [389, 0]
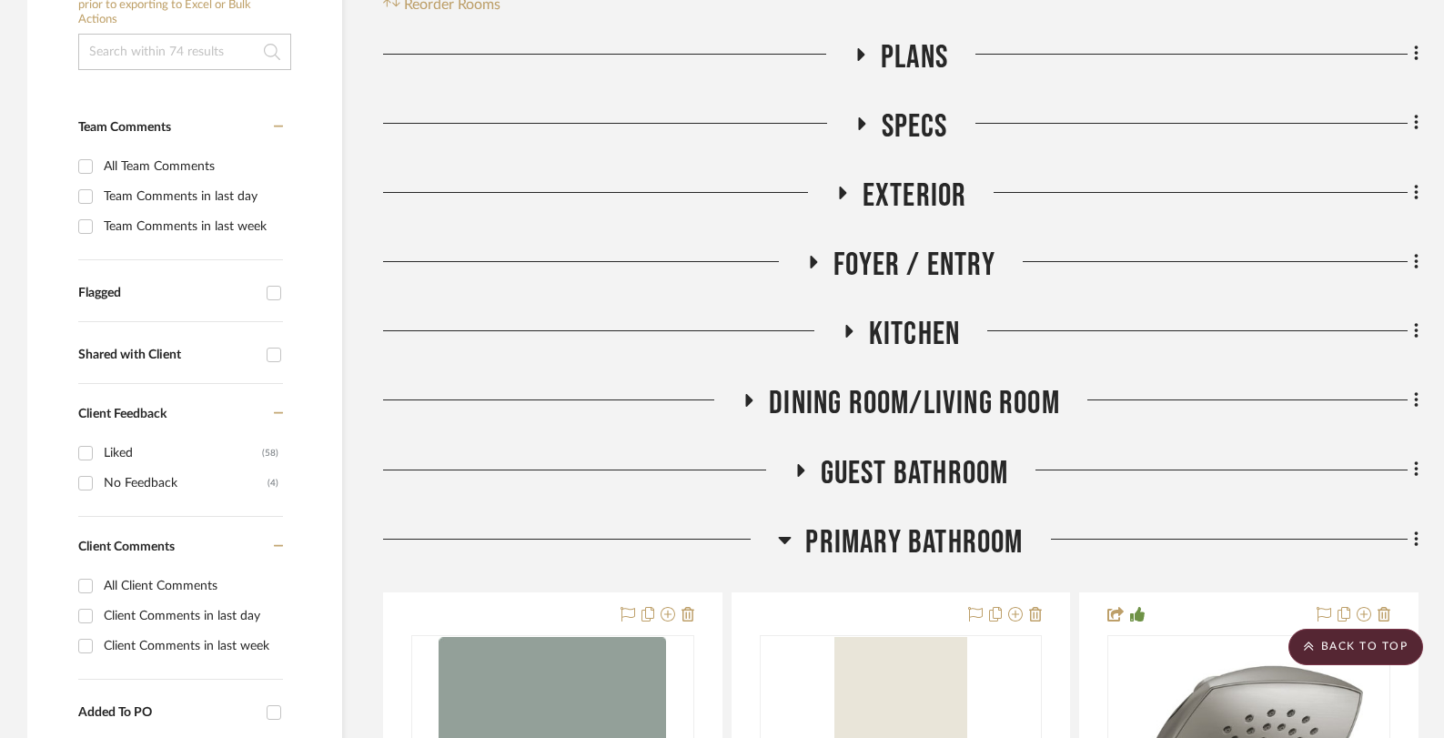
click at [785, 538] on icon at bounding box center [785, 540] width 13 height 7
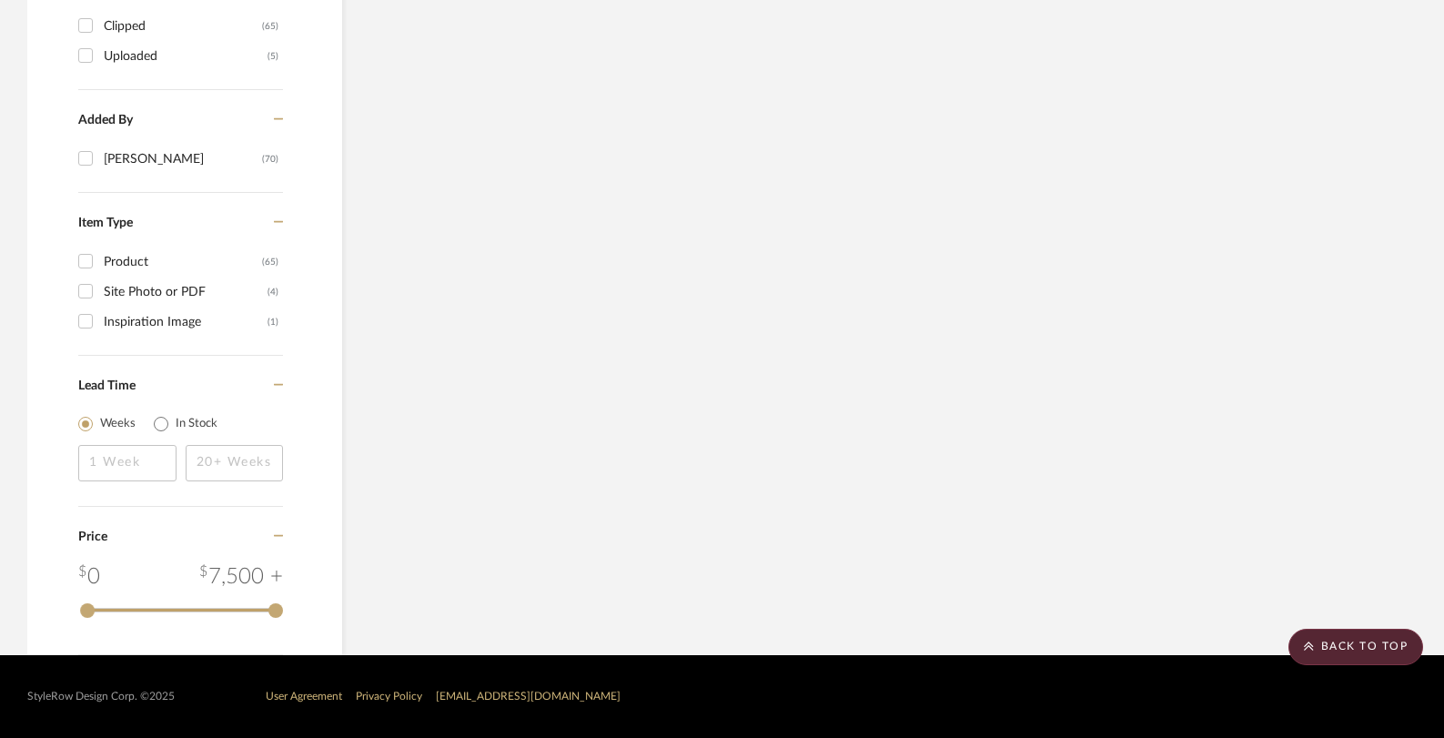
scroll to position [0, 0]
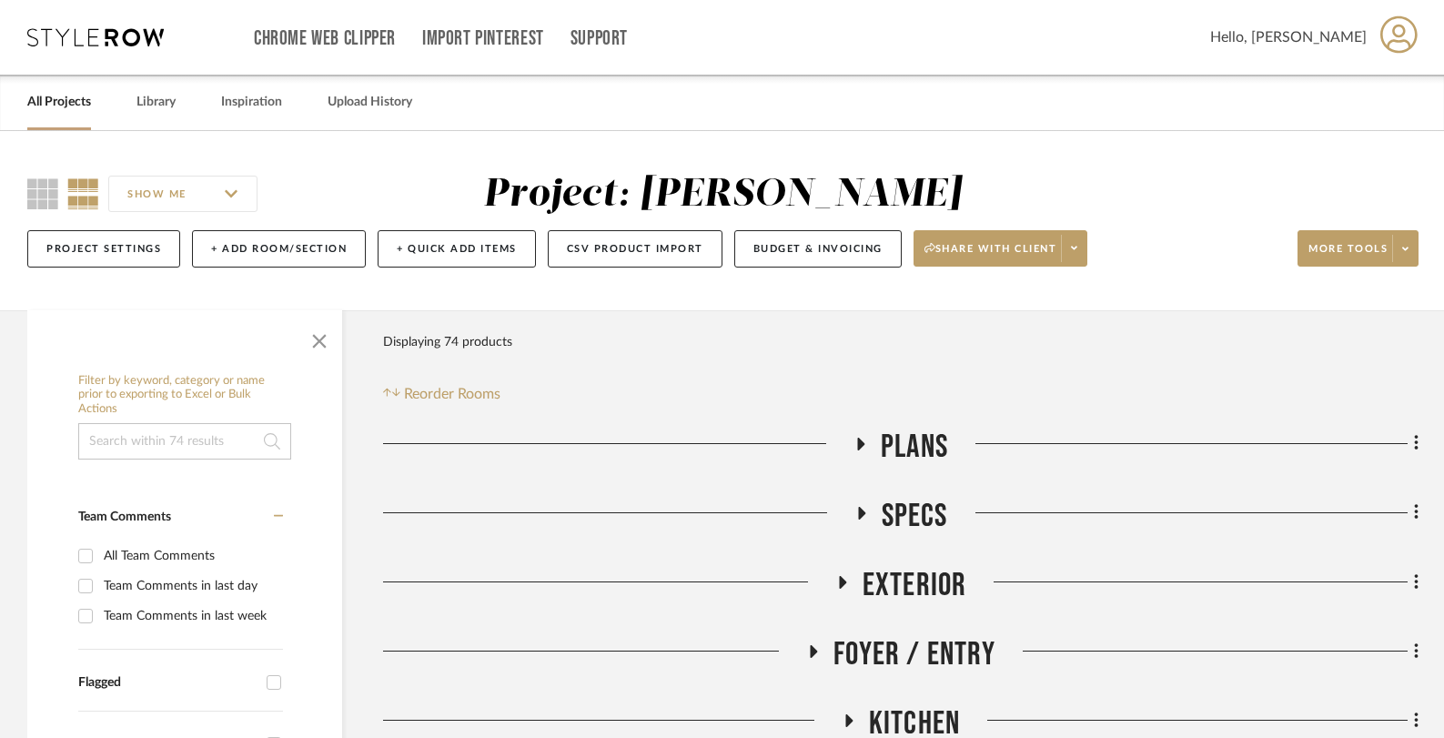
click at [865, 446] on icon at bounding box center [861, 444] width 22 height 14
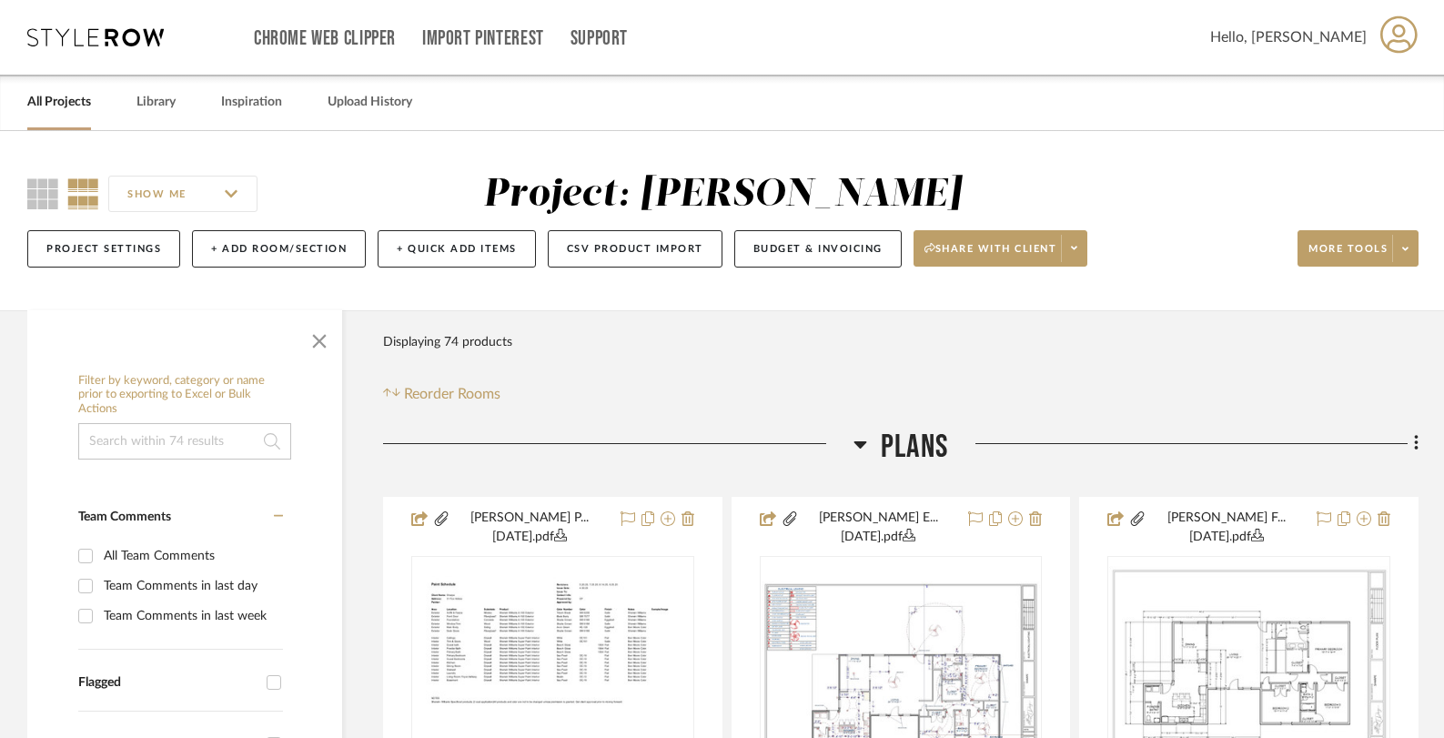
click at [862, 445] on icon at bounding box center [861, 444] width 13 height 7
